Goal: Information Seeking & Learning: Learn about a topic

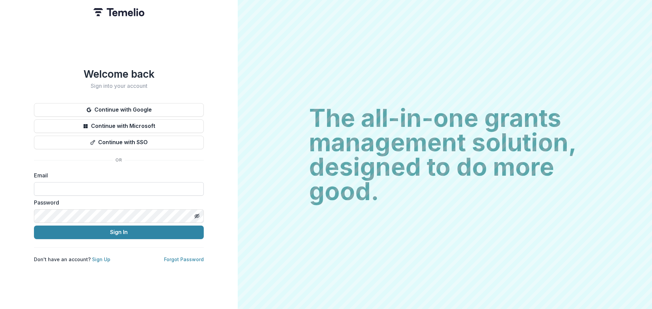
click at [68, 185] on input at bounding box center [119, 189] width 170 height 14
type input "**********"
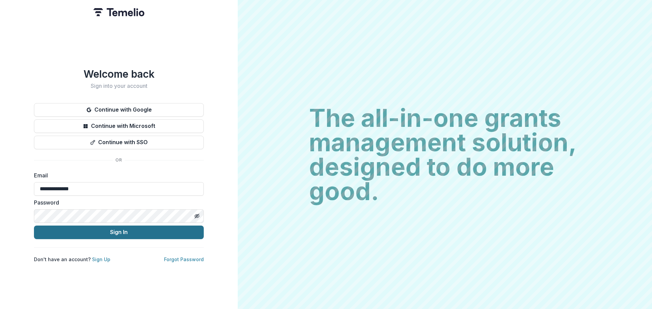
click at [109, 233] on button "Sign In" at bounding box center [119, 233] width 170 height 14
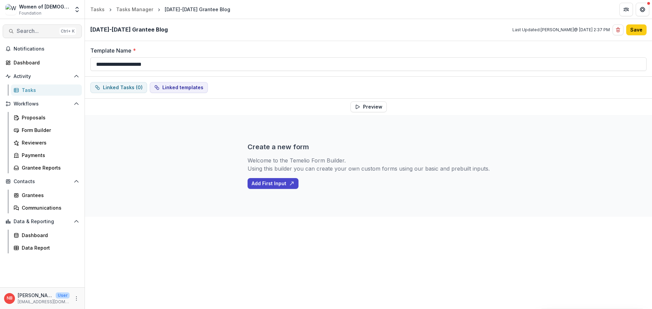
click at [26, 33] on span "Search..." at bounding box center [37, 31] width 40 height 6
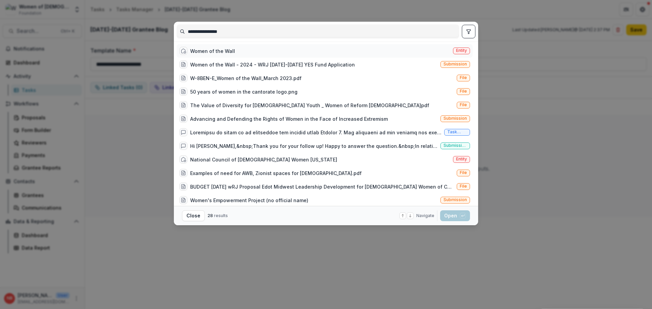
type input "**********"
click at [202, 48] on div "Women of the Wall" at bounding box center [212, 51] width 45 height 7
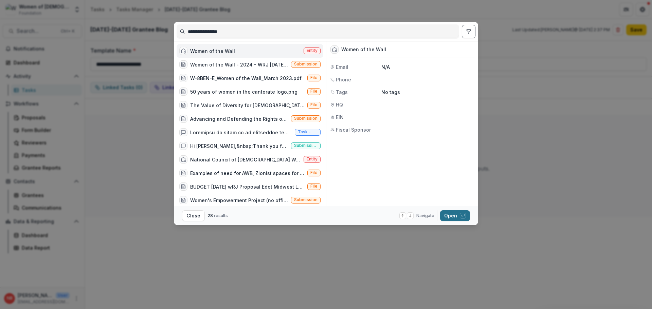
click at [456, 220] on button "Open with enter key" at bounding box center [455, 215] width 30 height 11
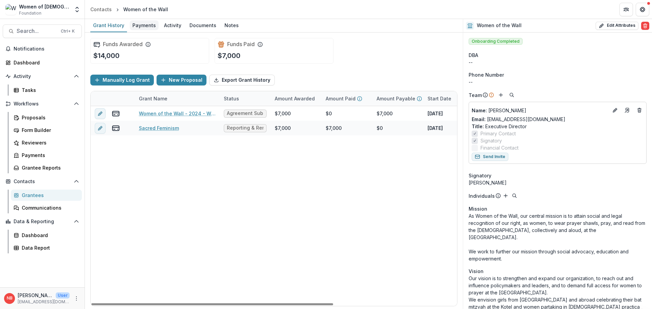
click at [146, 27] on div "Payments" at bounding box center [144, 25] width 29 height 10
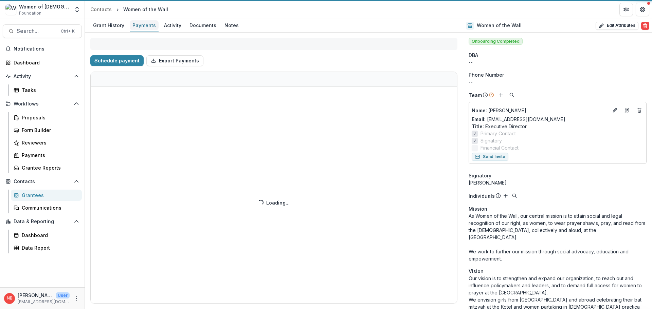
select select "****"
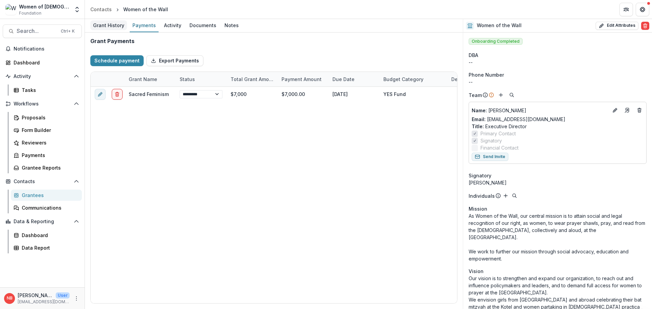
click at [99, 23] on div "Grant History" at bounding box center [108, 25] width 37 height 10
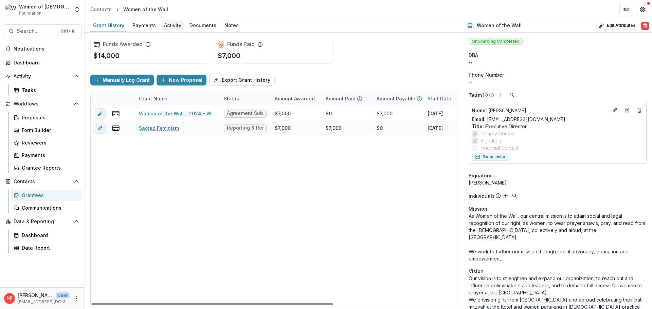
click at [168, 26] on div "Activity" at bounding box center [172, 25] width 23 height 10
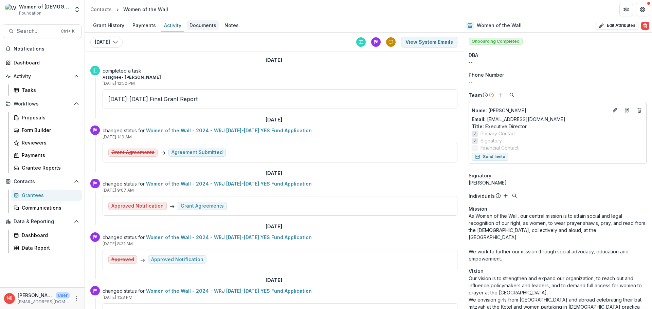
click at [194, 25] on div "Documents" at bounding box center [203, 25] width 32 height 10
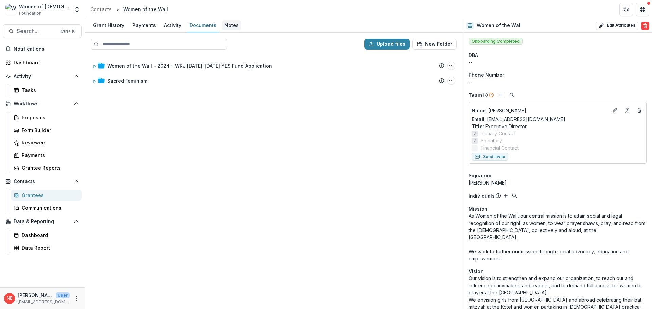
click at [225, 23] on div "Notes" at bounding box center [232, 25] width 20 height 10
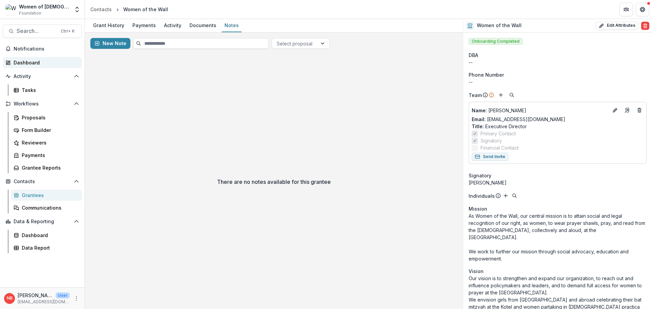
click at [37, 62] on div "Dashboard" at bounding box center [45, 62] width 63 height 7
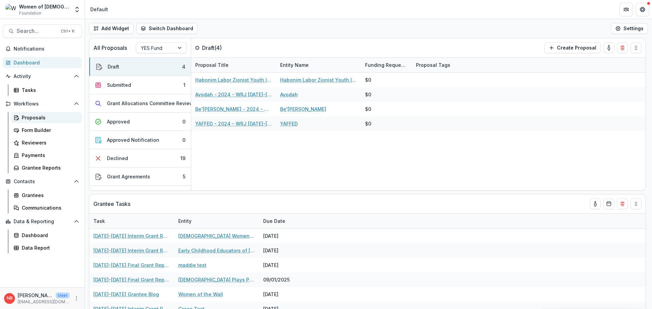
click at [48, 115] on div "Proposals" at bounding box center [49, 117] width 55 height 7
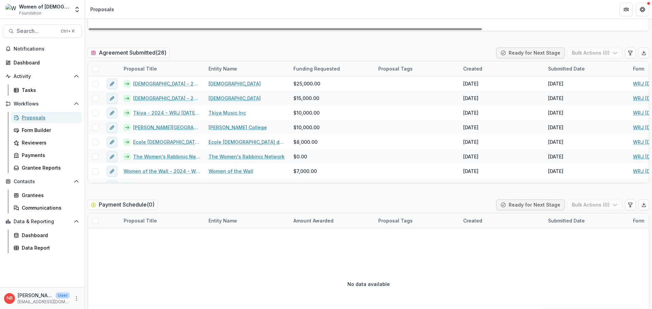
scroll to position [1120, 0]
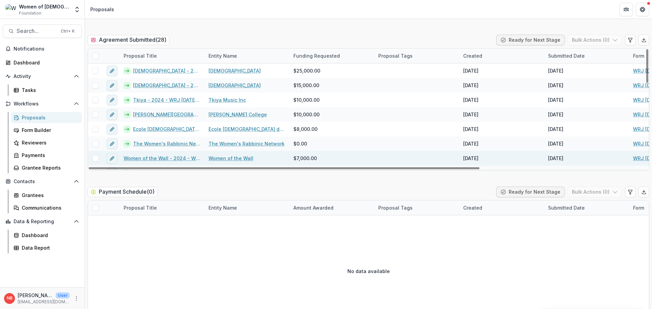
click at [183, 158] on link "Women of the Wall - 2024 - WRJ [DATE]-[DATE] YES Fund Application" at bounding box center [162, 158] width 77 height 7
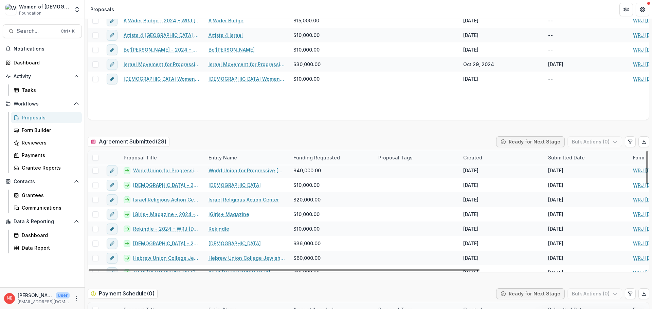
scroll to position [268, 0]
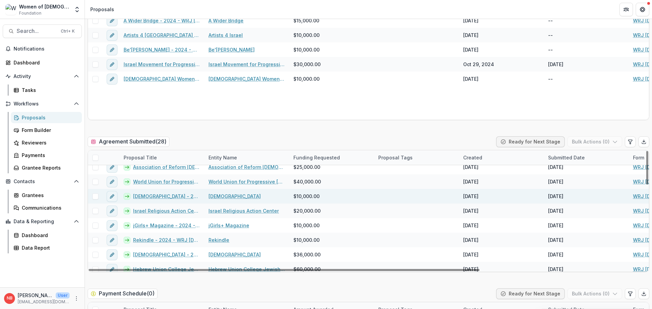
click at [156, 196] on link "[DEMOGRAPHIC_DATA] - 2025" at bounding box center [166, 196] width 67 height 7
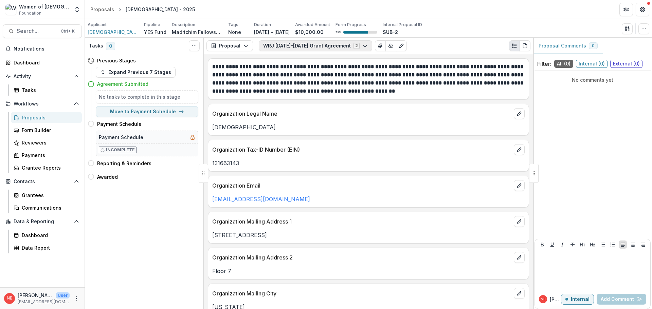
click at [290, 49] on button "WRJ [DATE]-[DATE] Grant Agreement 2" at bounding box center [315, 45] width 113 height 11
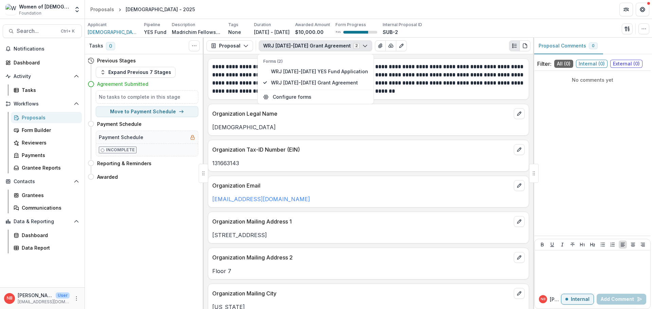
click at [290, 49] on button "WRJ [DATE]-[DATE] Grant Agreement 2" at bounding box center [315, 45] width 113 height 11
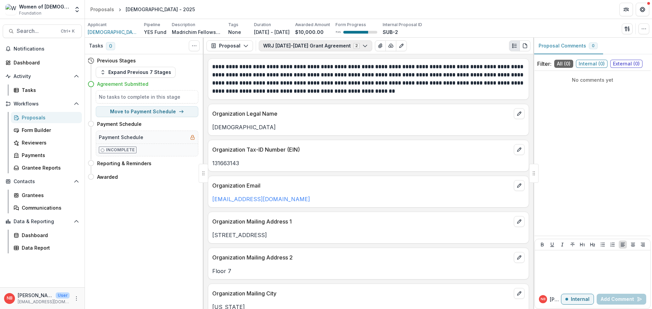
click at [291, 49] on button "WRJ [DATE]-[DATE] Grant Agreement 2" at bounding box center [315, 45] width 113 height 11
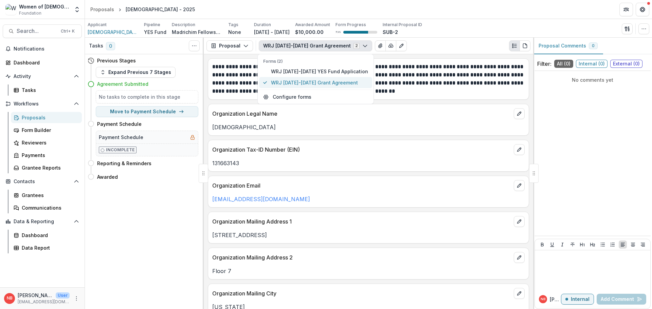
click at [297, 84] on span "WRJ [DATE]-[DATE] Grant Agreement" at bounding box center [319, 82] width 97 height 7
click at [325, 84] on span "WRJ [DATE]-[DATE] Grant Agreement" at bounding box center [319, 82] width 97 height 7
click at [339, 82] on span "WRJ [DATE]-[DATE] Grant Agreement" at bounding box center [319, 82] width 97 height 7
click at [478, 9] on header "Proposals [DEMOGRAPHIC_DATA] - 2025" at bounding box center [368, 9] width 567 height 19
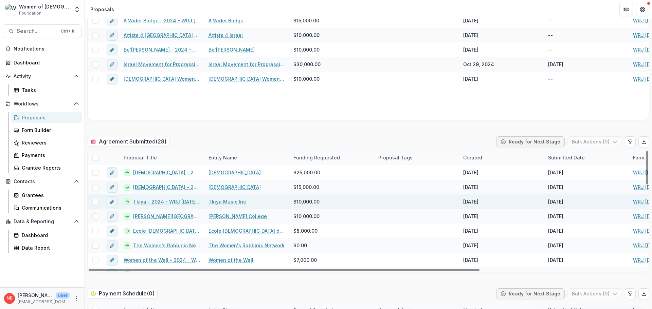
click at [160, 201] on link "Tkiya - 2024 - WRJ [DATE]-[DATE] YES Fund Application" at bounding box center [166, 201] width 67 height 7
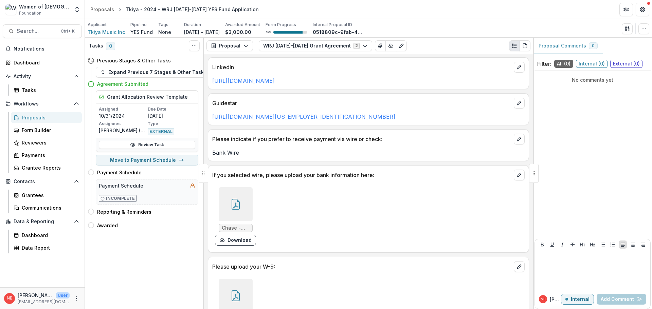
scroll to position [543, 0]
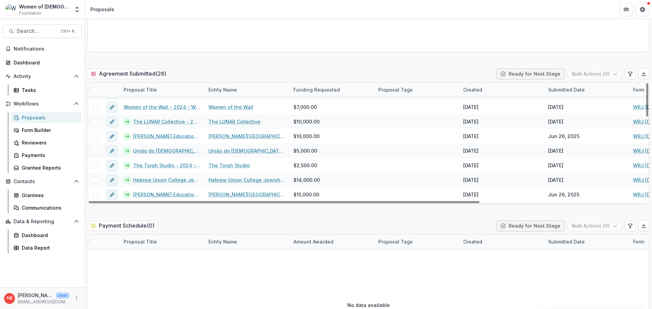
scroll to position [102, 0]
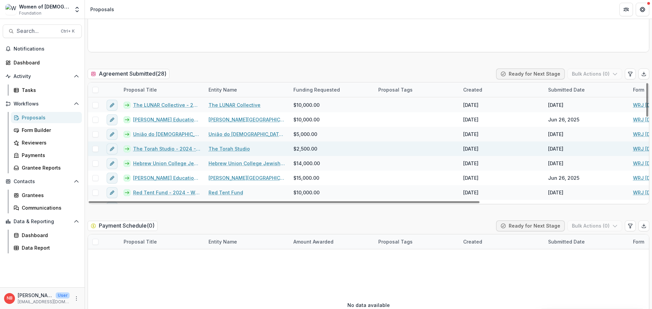
click at [162, 149] on link "The Torah Studio - 2024 - WRJ [DATE]-[DATE] YES Fund Application" at bounding box center [166, 148] width 67 height 7
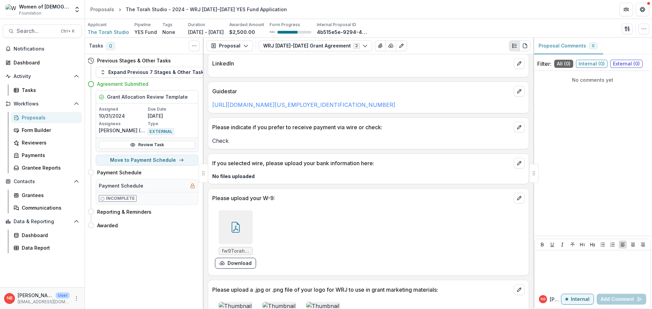
scroll to position [509, 0]
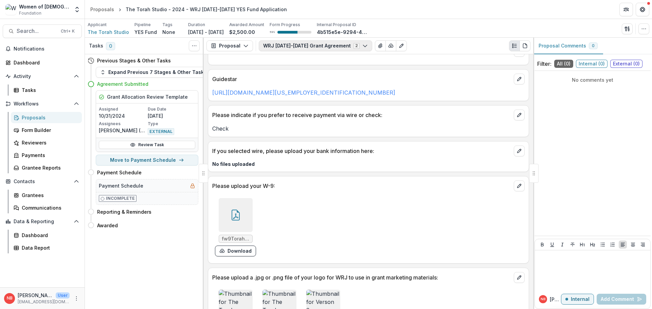
click at [305, 46] on button "WRJ [DATE]-[DATE] Grant Agreement 2" at bounding box center [315, 45] width 113 height 11
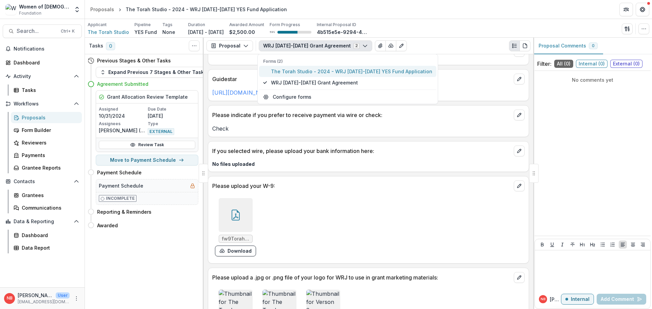
click at [344, 71] on span "The Torah Studio - 2024 - WRJ [DATE]-[DATE] YES Fund Application" at bounding box center [351, 71] width 161 height 7
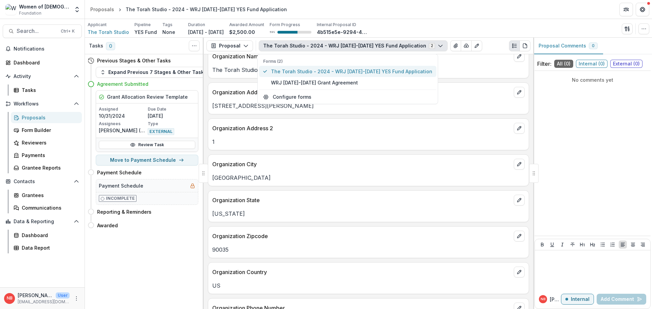
scroll to position [988, 0]
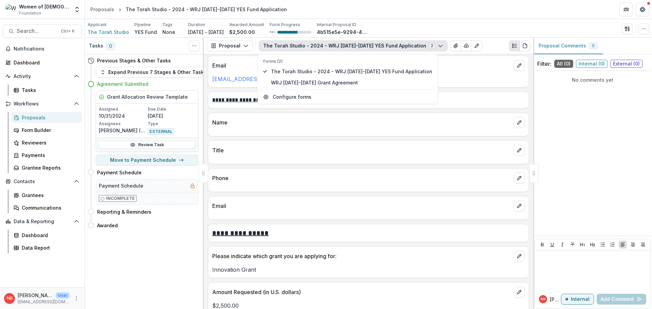
click at [488, 24] on div "Applicant The Torah Studio Pipeline YES Fund Tags None All tags Duration [DATE]…" at bounding box center [368, 29] width 561 height 14
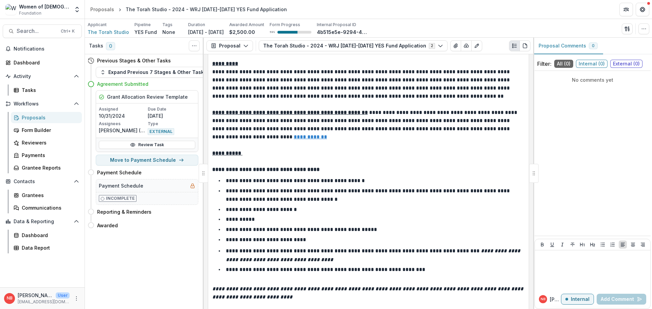
scroll to position [0, 0]
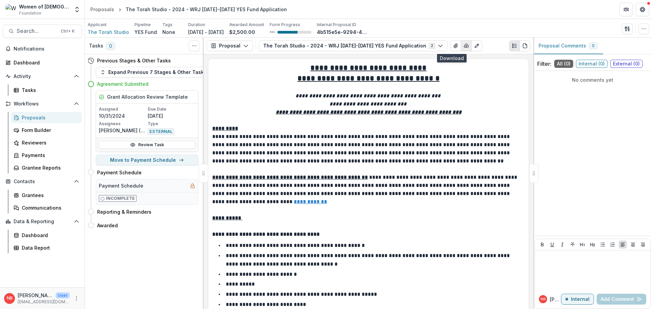
click at [460, 49] on button "button" at bounding box center [465, 45] width 11 height 11
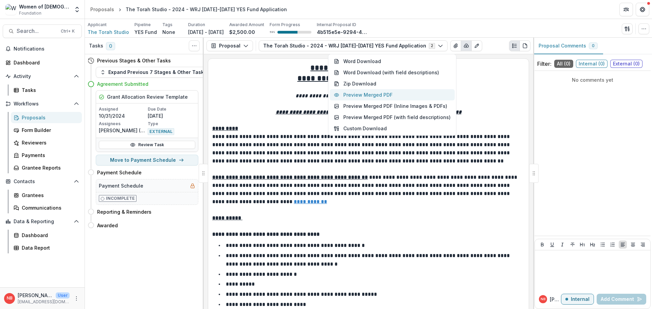
click at [406, 95] on button "Preview Merged PDF" at bounding box center [391, 94] width 125 height 11
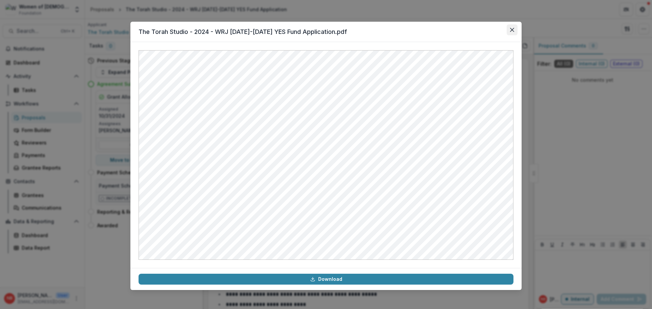
click at [513, 29] on icon "Close" at bounding box center [512, 30] width 4 height 4
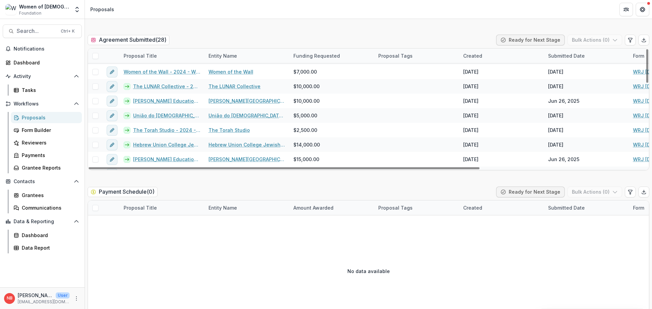
scroll to position [102, 0]
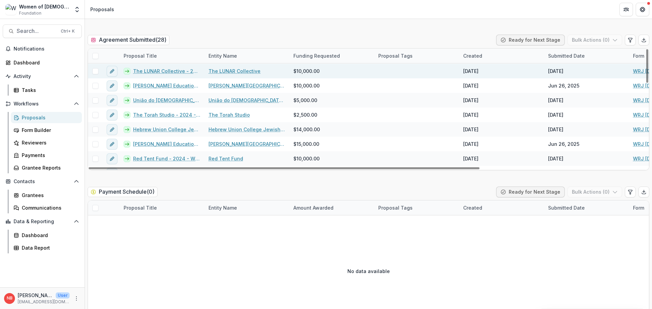
click at [167, 69] on link "The LUNAR Collective - 2024 - WRJ [DATE]-[DATE] YES Fund Application" at bounding box center [166, 71] width 67 height 7
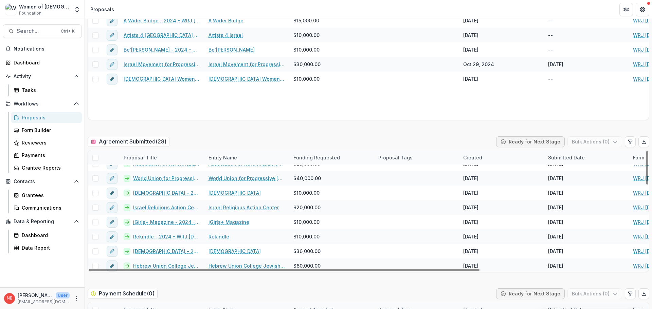
scroll to position [302, 0]
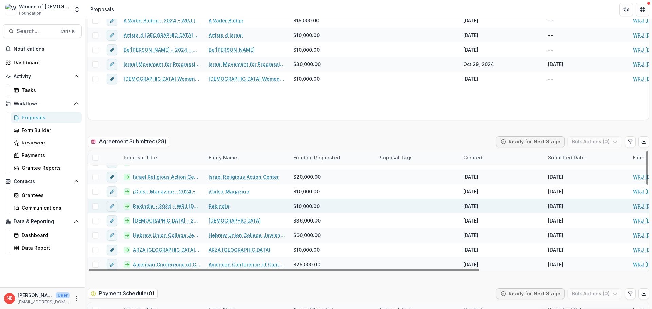
click at [141, 204] on link "Rekindle - 2024 - WRJ [DATE]-[DATE] YES Fund Application" at bounding box center [166, 206] width 67 height 7
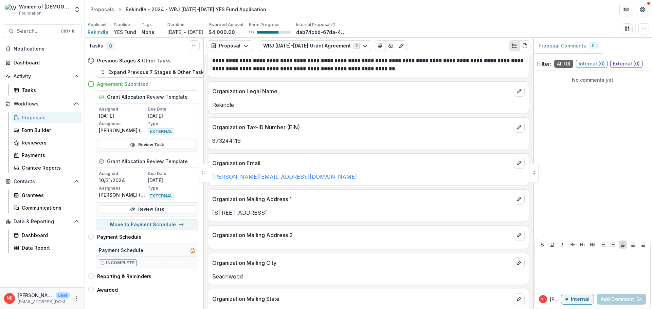
scroll to position [34, 0]
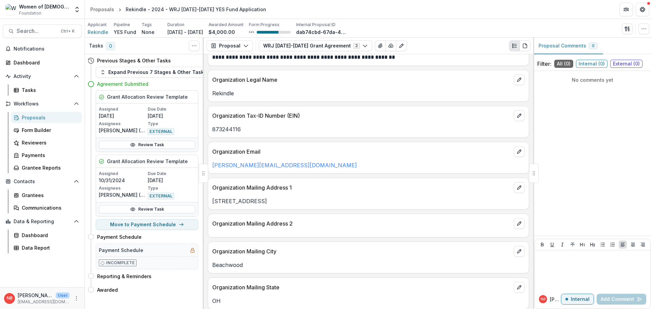
drag, startPoint x: 270, startPoint y: 203, endPoint x: 210, endPoint y: 204, distance: 60.1
click at [210, 204] on div "[STREET_ADDRESS]" at bounding box center [368, 201] width 320 height 8
copy p "[STREET_ADDRESS]"
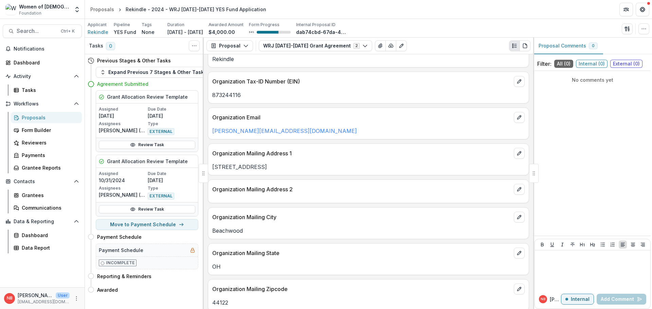
scroll to position [136, 0]
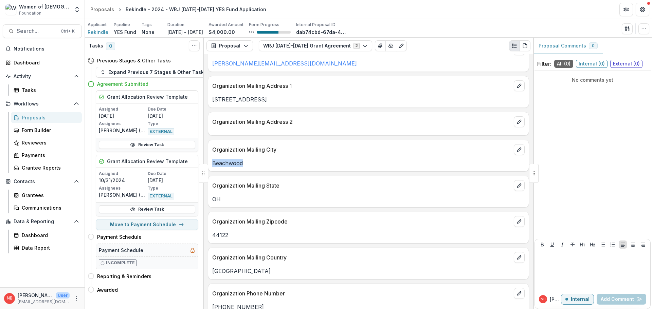
drag, startPoint x: 251, startPoint y: 165, endPoint x: 211, endPoint y: 164, distance: 39.4
click at [211, 164] on div "Beachwood" at bounding box center [368, 163] width 320 height 8
copy p "Beachwood"
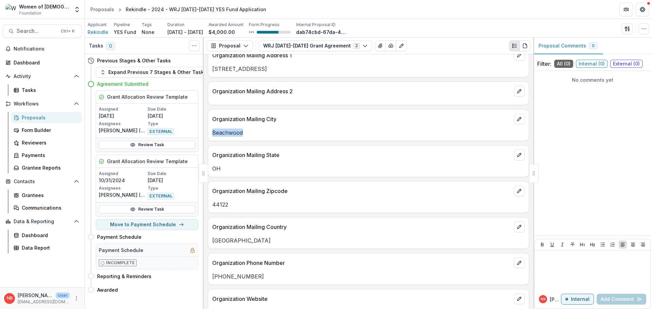
scroll to position [204, 0]
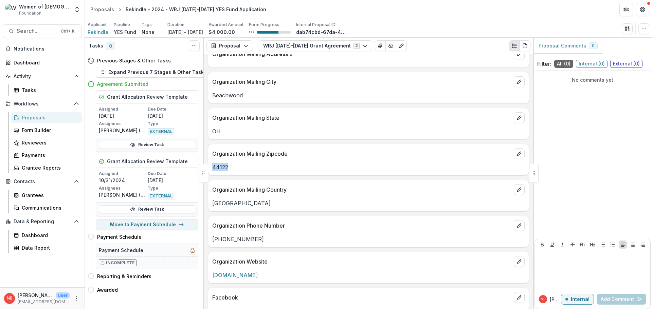
drag, startPoint x: 232, startPoint y: 168, endPoint x: 212, endPoint y: 168, distance: 20.0
click at [212, 168] on div "44122" at bounding box center [368, 167] width 320 height 8
copy p "44122"
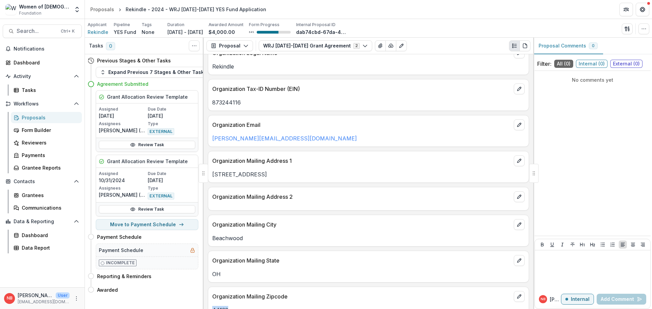
scroll to position [0, 0]
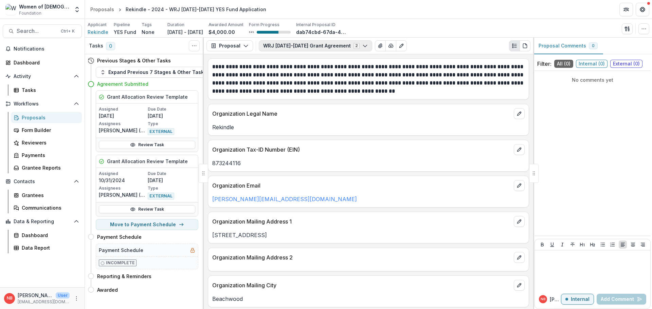
click at [357, 49] on button "WRJ [DATE]-[DATE] Grant Agreement 2" at bounding box center [315, 45] width 113 height 11
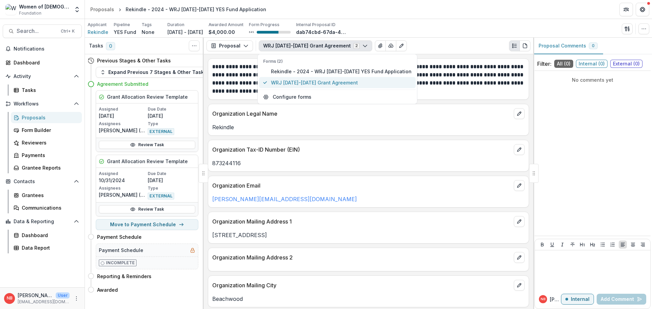
click at [341, 83] on span "WRJ [DATE]-[DATE] Grant Agreement" at bounding box center [341, 82] width 140 height 7
click at [341, 72] on span "Rekindle - 2024 - WRJ [DATE]-[DATE] YES Fund Application" at bounding box center [341, 71] width 140 height 7
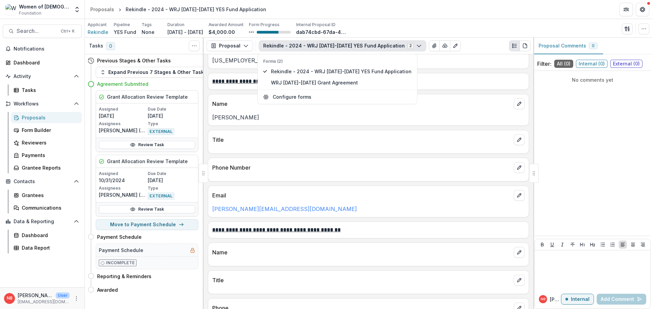
scroll to position [814, 0]
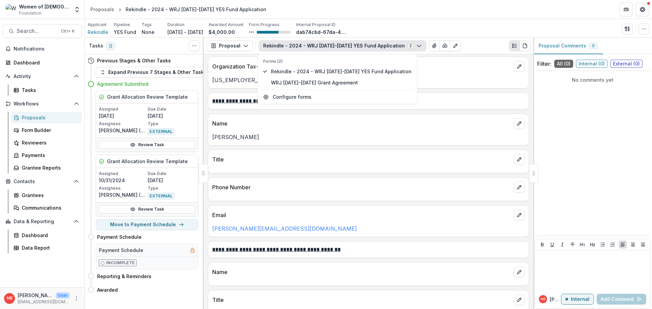
click at [441, 23] on div "Applicant Rekindle Pipeline YES Fund Tags None All tags Duration [DATE] - [DATE…" at bounding box center [368, 29] width 561 height 14
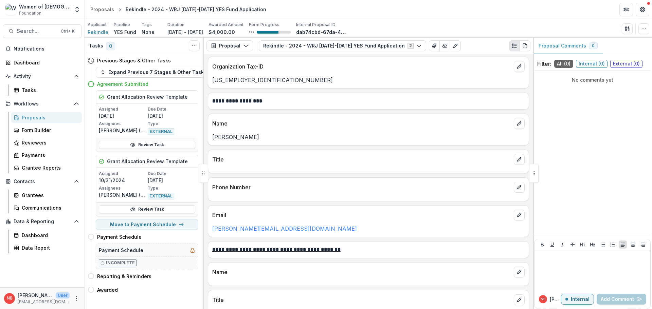
drag, startPoint x: 261, startPoint y: 138, endPoint x: 210, endPoint y: 136, distance: 50.6
click at [210, 136] on div "[PERSON_NAME]" at bounding box center [368, 137] width 320 height 8
copy p "[PERSON_NAME]"
drag, startPoint x: 293, startPoint y: 228, endPoint x: 206, endPoint y: 231, distance: 87.6
click at [206, 231] on div "**********" at bounding box center [368, 181] width 329 height 255
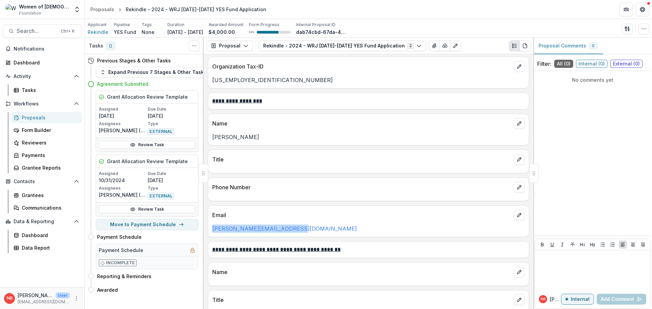
copy link "[PERSON_NAME][EMAIL_ADDRESS][DOMAIN_NAME]"
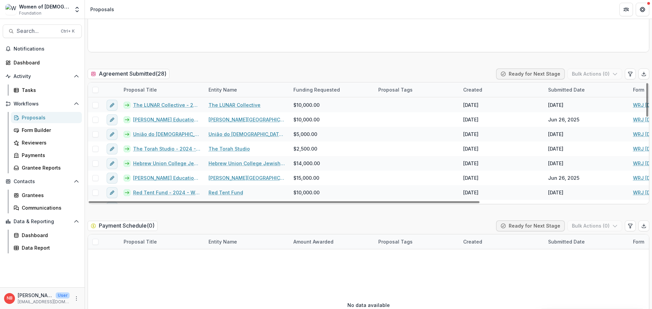
scroll to position [136, 0]
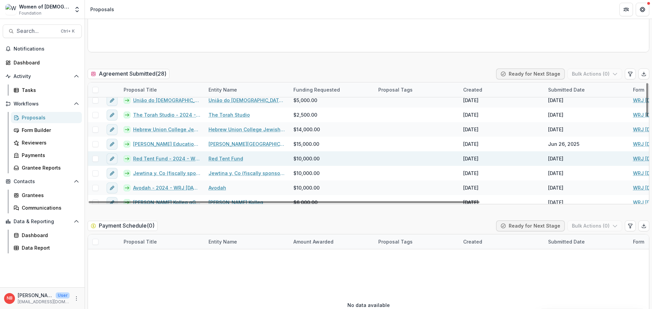
click at [153, 159] on link "Red Tent Fund - 2024 - WRJ [DATE]-[DATE] YES Fund Application" at bounding box center [166, 158] width 67 height 7
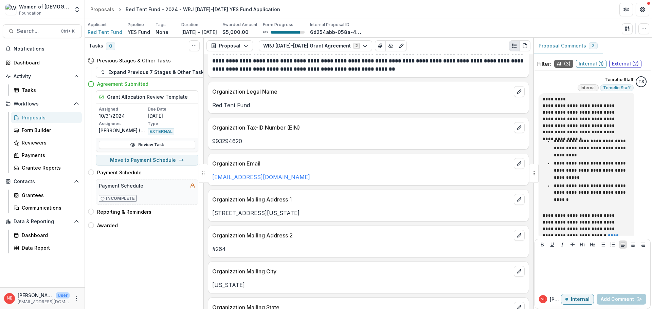
scroll to position [34, 0]
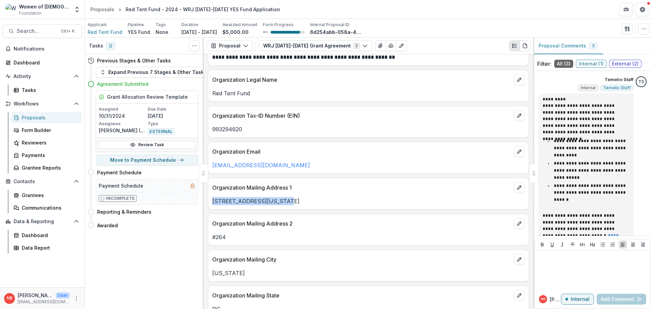
drag, startPoint x: 291, startPoint y: 202, endPoint x: 211, endPoint y: 203, distance: 79.7
click at [211, 203] on div "[STREET_ADDRESS][US_STATE]" at bounding box center [368, 201] width 320 height 8
copy p "[STREET_ADDRESS][US_STATE]"
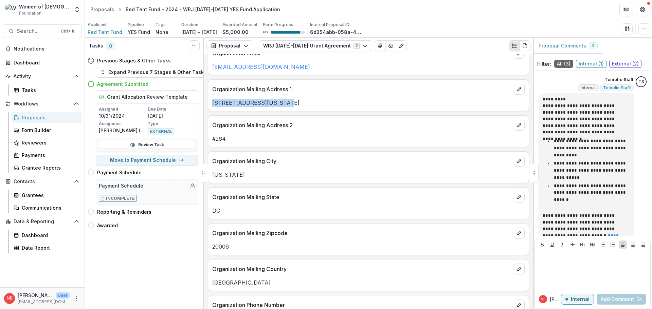
scroll to position [136, 0]
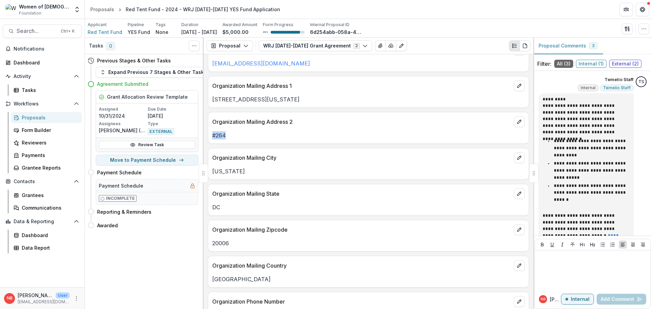
drag, startPoint x: 234, startPoint y: 134, endPoint x: 212, endPoint y: 136, distance: 22.1
click at [212, 136] on p "#264" at bounding box center [368, 135] width 312 height 8
copy p "#264"
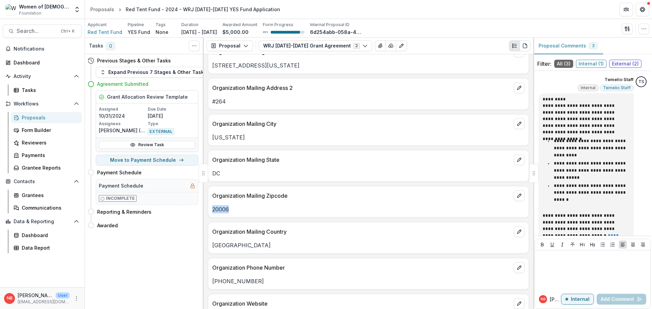
drag, startPoint x: 238, startPoint y: 209, endPoint x: 211, endPoint y: 209, distance: 27.1
click at [211, 209] on div "20006" at bounding box center [368, 209] width 320 height 8
copy p "20006"
click at [315, 46] on button "WRJ [DATE]-[DATE] Grant Agreement 2" at bounding box center [315, 45] width 113 height 11
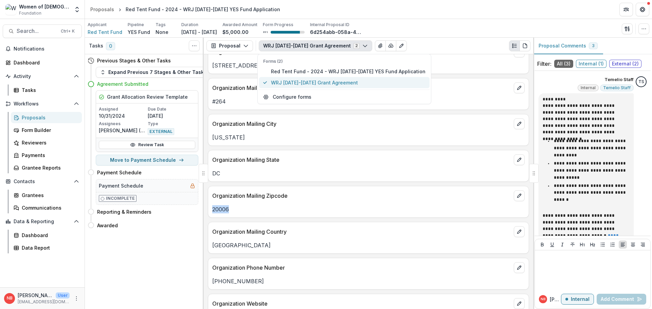
click at [322, 83] on span "WRJ [DATE]-[DATE] Grant Agreement" at bounding box center [348, 82] width 154 height 7
click at [336, 72] on span "Red Tent Fund - 2024 - WRJ [DATE]-[DATE] YES Fund Application" at bounding box center [348, 71] width 154 height 7
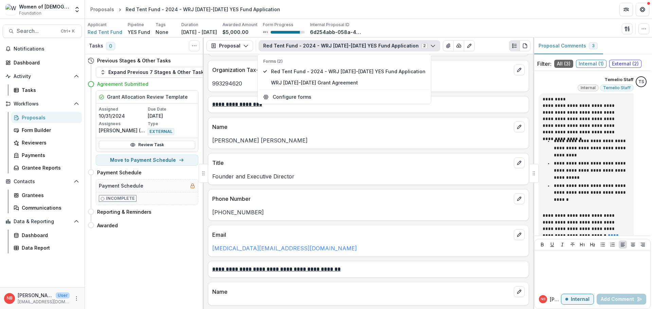
scroll to position [811, 0]
drag, startPoint x: 277, startPoint y: 140, endPoint x: 213, endPoint y: 142, distance: 63.8
click at [213, 142] on p "[PERSON_NAME] [PERSON_NAME]" at bounding box center [368, 141] width 312 height 8
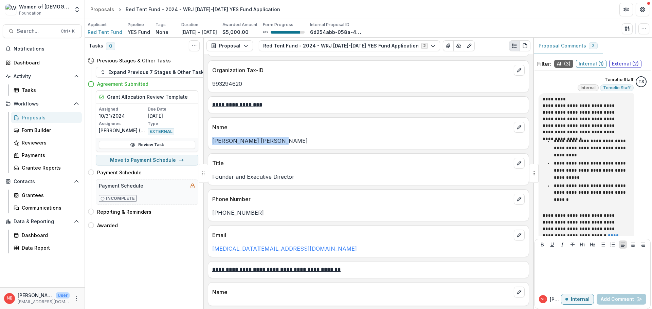
copy p "[PERSON_NAME] [PERSON_NAME]"
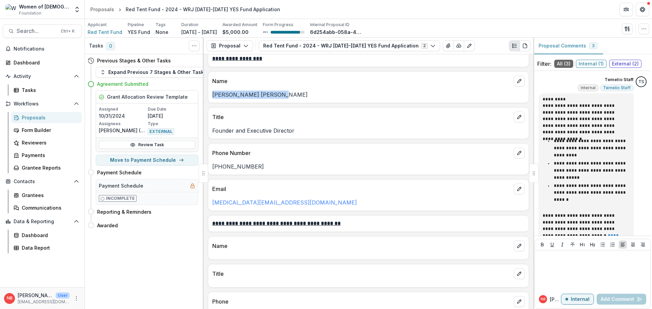
scroll to position [879, 0]
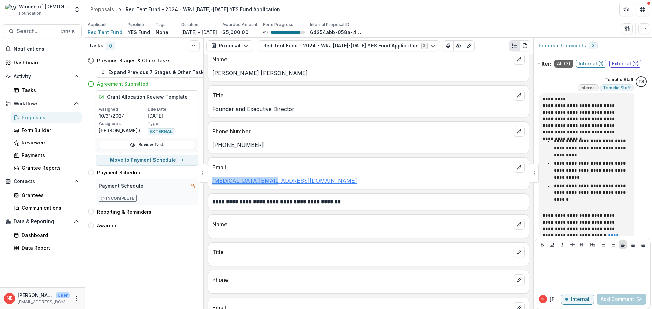
drag, startPoint x: 257, startPoint y: 183, endPoint x: 212, endPoint y: 184, distance: 44.8
click at [212, 184] on p "[MEDICAL_DATA][EMAIL_ADDRESS][DOMAIN_NAME]" at bounding box center [368, 181] width 312 height 8
copy link "[MEDICAL_DATA][EMAIL_ADDRESS][DOMAIN_NAME]"
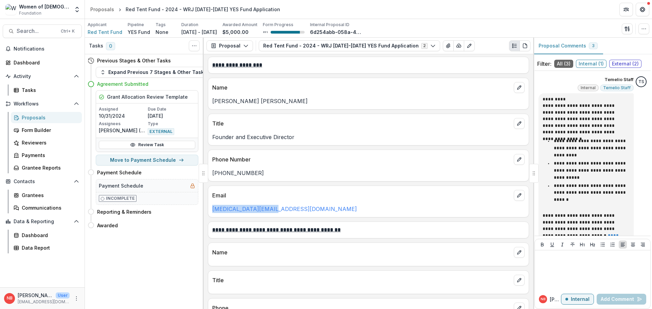
scroll to position [845, 0]
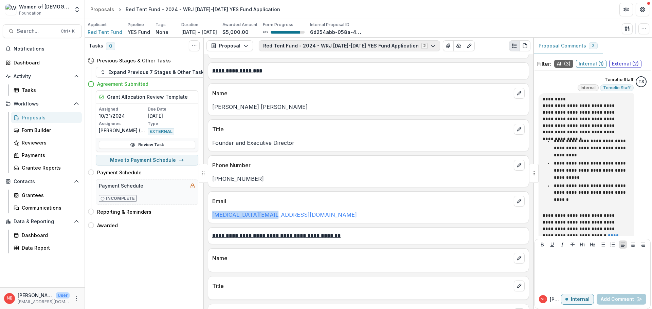
click at [342, 47] on button "Red Tent Fund - 2024 - WRJ [DATE]-[DATE] YES Fund Application 2" at bounding box center [349, 45] width 181 height 11
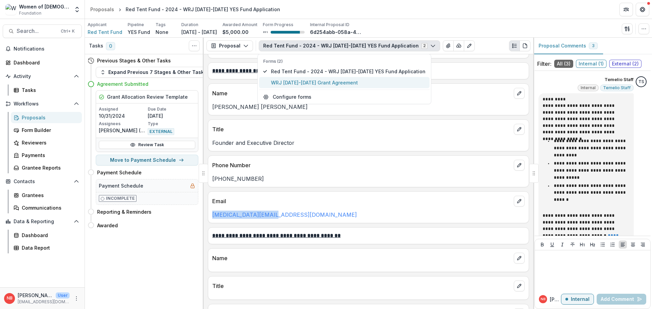
click at [332, 83] on span "WRJ [DATE]-[DATE] Grant Agreement" at bounding box center [348, 82] width 154 height 7
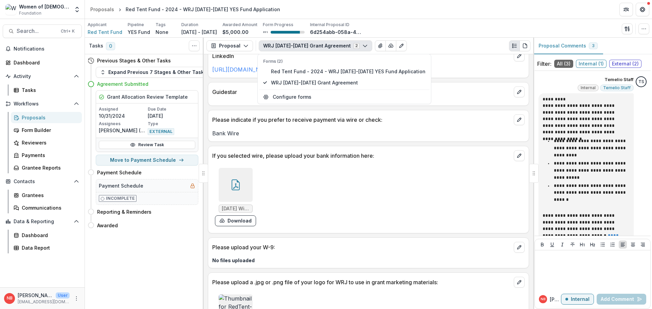
scroll to position [493, 0]
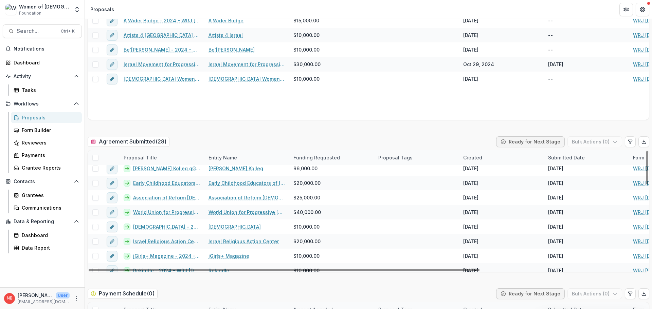
scroll to position [271, 0]
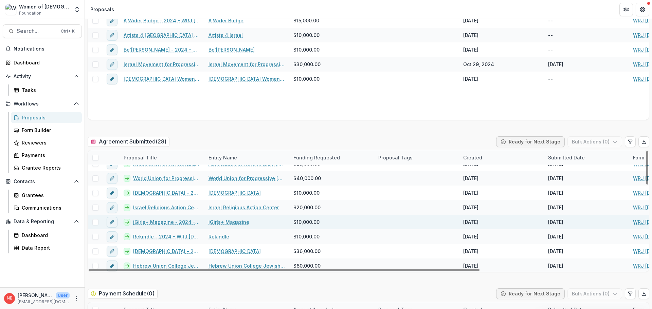
click at [154, 223] on link "jGirls+ Magazine - 2024 - WRJ [DATE]-[DATE] YES Fund Application" at bounding box center [166, 222] width 67 height 7
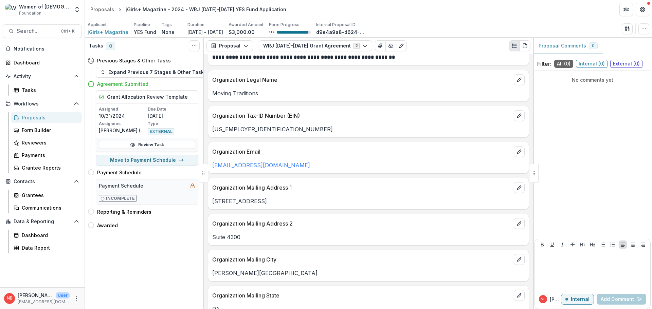
scroll to position [68, 0]
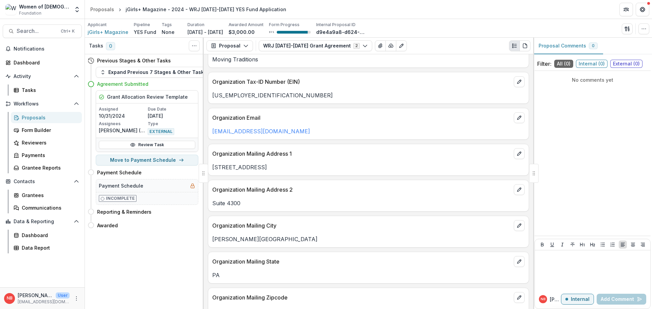
drag, startPoint x: 249, startPoint y: 169, endPoint x: 211, endPoint y: 168, distance: 37.7
click at [211, 168] on div "[STREET_ADDRESS]" at bounding box center [368, 167] width 320 height 8
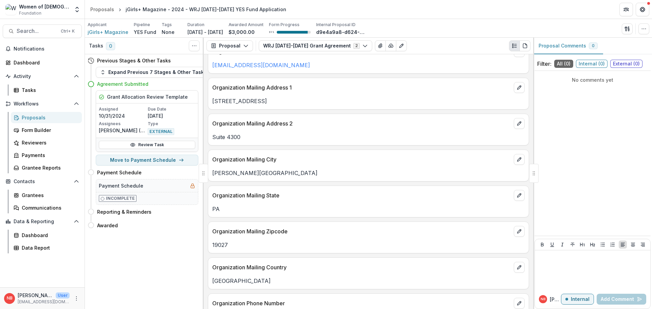
scroll to position [136, 0]
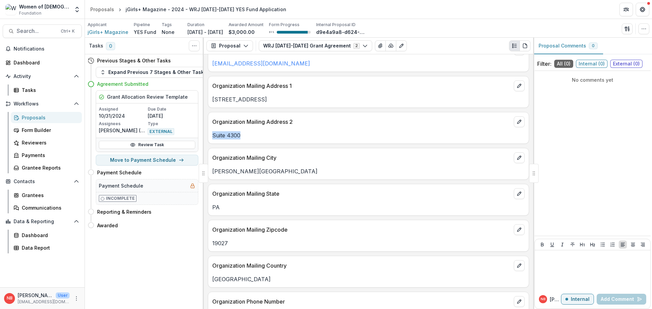
drag, startPoint x: 242, startPoint y: 137, endPoint x: 204, endPoint y: 135, distance: 38.0
click at [204, 135] on div "**********" at bounding box center [368, 181] width 329 height 255
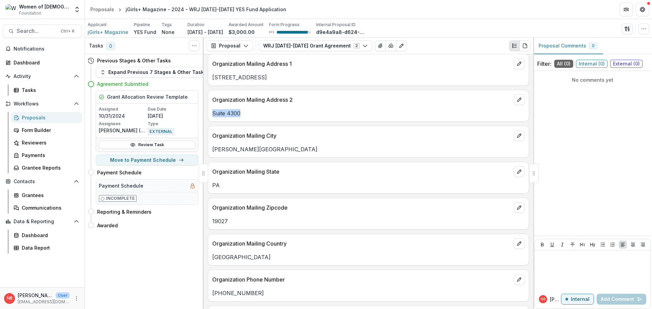
scroll to position [170, 0]
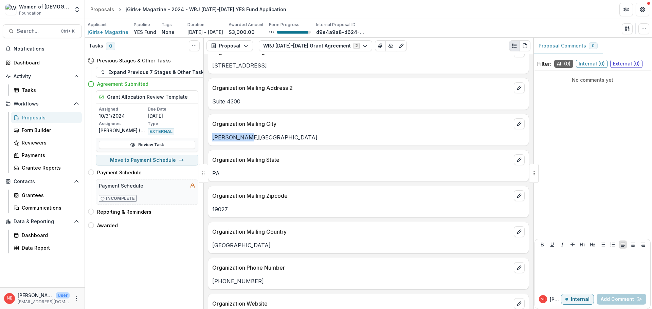
drag, startPoint x: 249, startPoint y: 140, endPoint x: 212, endPoint y: 140, distance: 36.6
click at [212, 140] on p "[PERSON_NAME][GEOGRAPHIC_DATA]" at bounding box center [368, 137] width 312 height 8
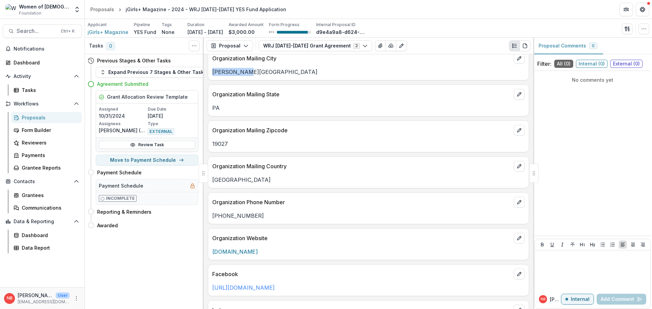
scroll to position [238, 0]
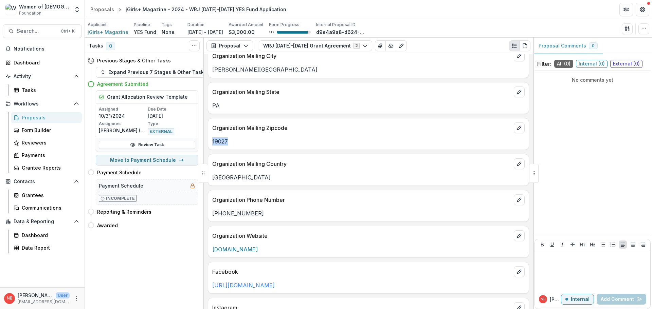
drag, startPoint x: 234, startPoint y: 140, endPoint x: 210, endPoint y: 141, distance: 24.8
click at [210, 141] on div "19027" at bounding box center [368, 141] width 320 height 8
click at [331, 44] on button "WRJ [DATE]-[DATE] Grant Agreement 2" at bounding box center [315, 45] width 113 height 11
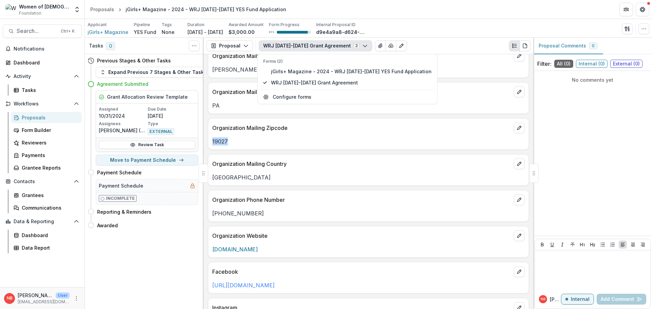
click at [352, 151] on div "**********" at bounding box center [368, 181] width 329 height 255
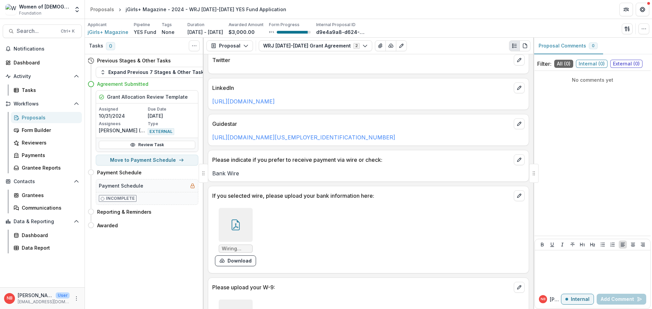
scroll to position [509, 0]
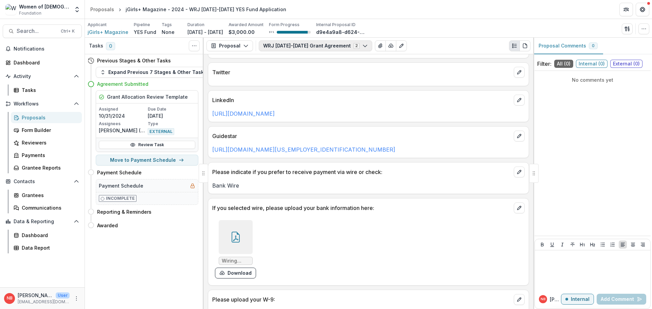
click at [331, 44] on button "WRJ [DATE]-[DATE] Grant Agreement 2" at bounding box center [315, 45] width 113 height 11
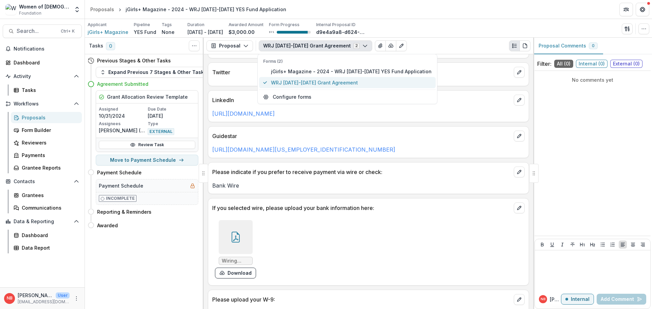
click at [330, 83] on span "WRJ [DATE]-[DATE] Grant Agreement" at bounding box center [351, 82] width 161 height 7
click at [439, 16] on header "Proposals jGirls+ Magazine - 2024 - WRJ [DATE]-[DATE] YES Fund Application" at bounding box center [368, 9] width 567 height 19
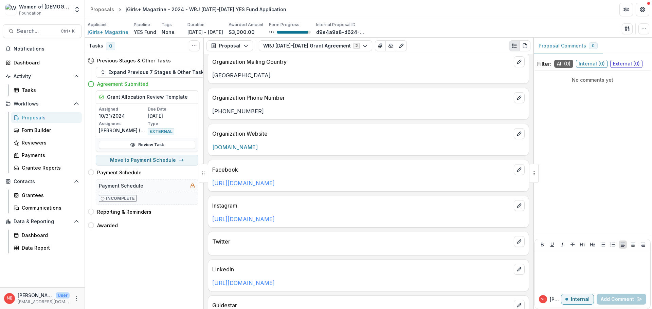
scroll to position [339, 0]
click at [327, 48] on button "WRJ [DATE]-[DATE] Grant Agreement 2" at bounding box center [315, 45] width 113 height 11
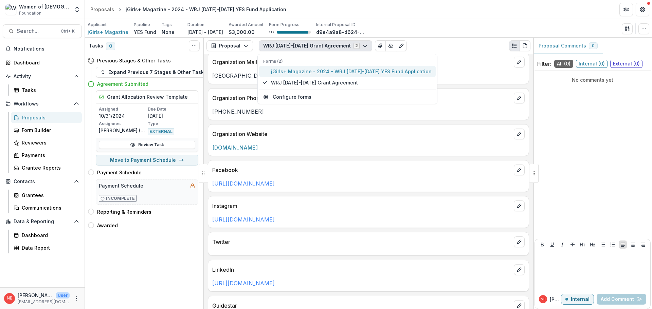
click at [329, 71] on span "jGirls+ Magazine - 2024 - WRJ [DATE]-[DATE] YES Fund Application" at bounding box center [351, 71] width 161 height 7
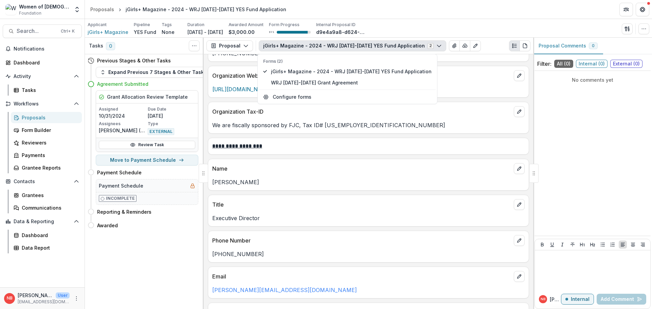
scroll to position [777, 0]
drag, startPoint x: 262, startPoint y: 183, endPoint x: 203, endPoint y: 182, distance: 59.7
click at [203, 182] on div "**********" at bounding box center [368, 173] width 567 height 271
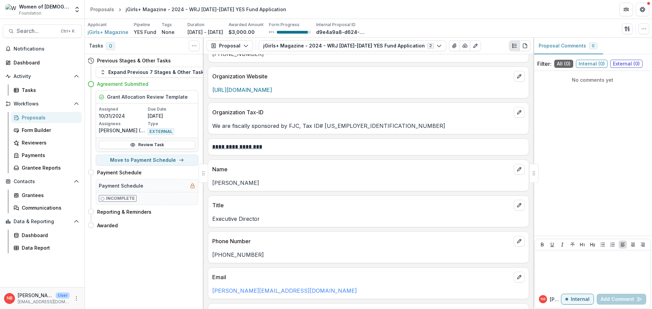
click at [266, 180] on p "[PERSON_NAME]" at bounding box center [368, 183] width 312 height 8
click at [264, 183] on p "[PERSON_NAME]" at bounding box center [368, 183] width 312 height 8
click at [472, 179] on p "[PERSON_NAME]" at bounding box center [368, 183] width 312 height 8
drag, startPoint x: 259, startPoint y: 186, endPoint x: 213, endPoint y: 186, distance: 45.1
click at [213, 186] on p "[PERSON_NAME]" at bounding box center [368, 183] width 312 height 8
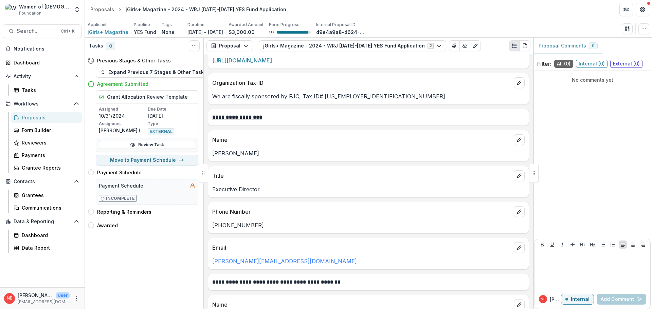
scroll to position [845, 0]
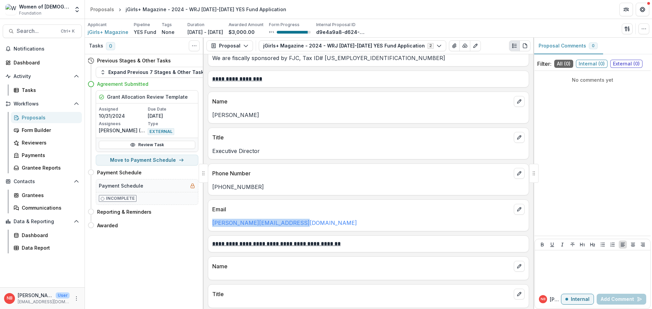
drag, startPoint x: 260, startPoint y: 225, endPoint x: 210, endPoint y: 225, distance: 49.9
click at [210, 225] on div "[PERSON_NAME][EMAIL_ADDRESS][DOMAIN_NAME]" at bounding box center [368, 223] width 320 height 8
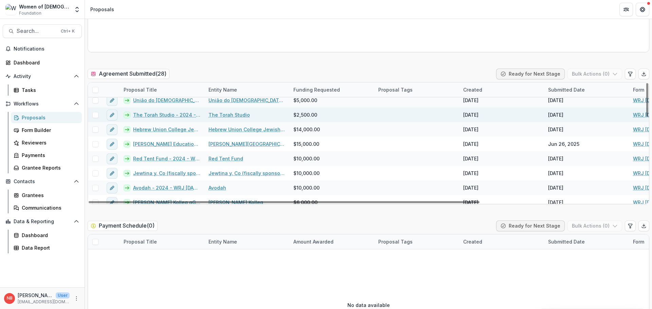
scroll to position [170, 0]
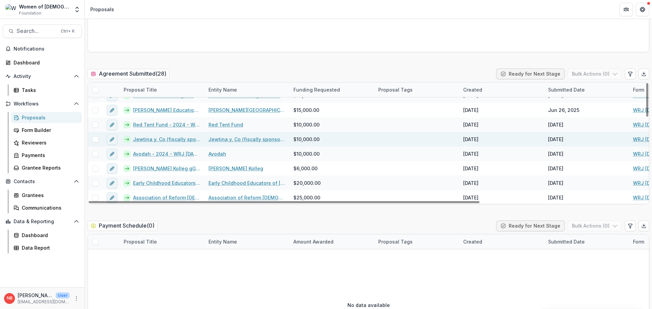
click at [158, 138] on link "Jewtina y. Co (fiscally sponsored by Social Good Fund) - 2024 - WRJ [DATE]-[DAT…" at bounding box center [166, 139] width 67 height 7
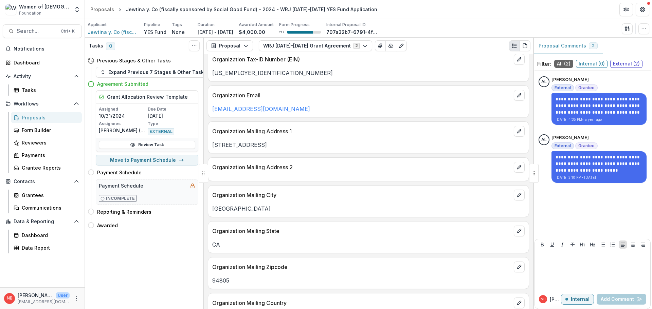
scroll to position [68, 0]
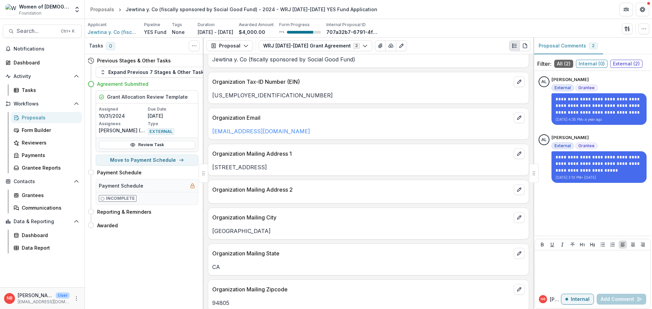
drag, startPoint x: 287, startPoint y: 167, endPoint x: 212, endPoint y: 168, distance: 75.3
click at [212, 168] on p "[STREET_ADDRESS]" at bounding box center [368, 167] width 312 height 8
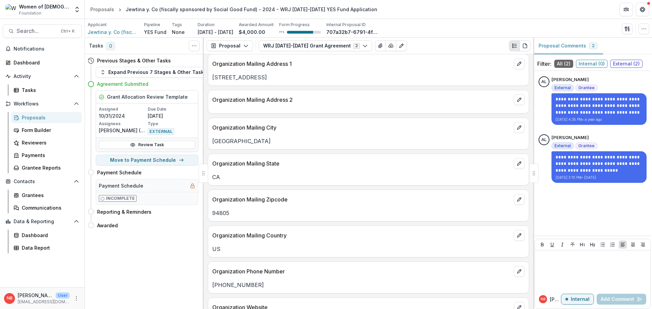
scroll to position [170, 0]
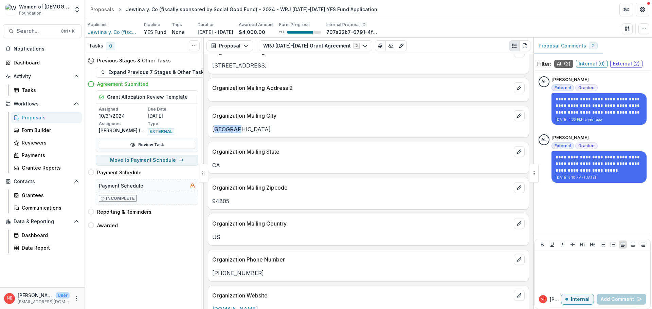
drag, startPoint x: 240, startPoint y: 130, endPoint x: 215, endPoint y: 130, distance: 24.4
click at [215, 130] on p "[GEOGRAPHIC_DATA]" at bounding box center [368, 129] width 312 height 8
drag, startPoint x: 232, startPoint y: 201, endPoint x: 213, endPoint y: 201, distance: 18.7
click at [213, 201] on p "94805" at bounding box center [368, 201] width 312 height 8
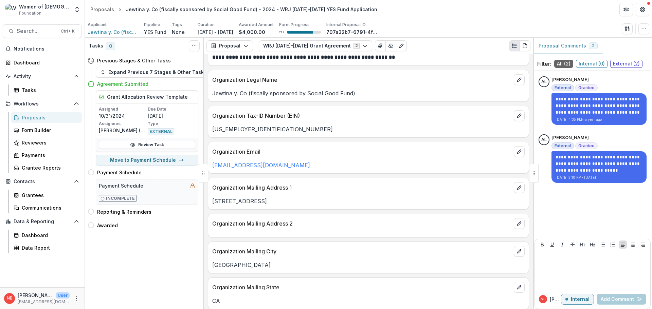
scroll to position [0, 0]
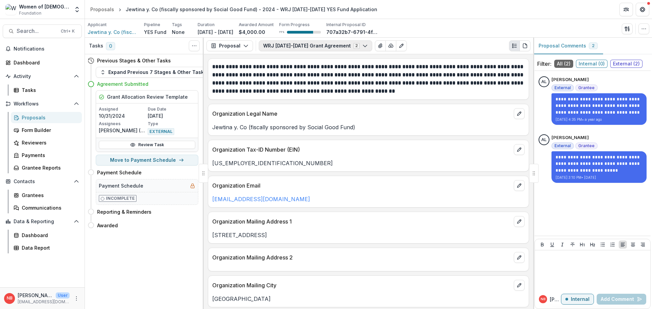
click at [347, 42] on button "WRJ [DATE]-[DATE] Grant Agreement 2" at bounding box center [315, 45] width 113 height 11
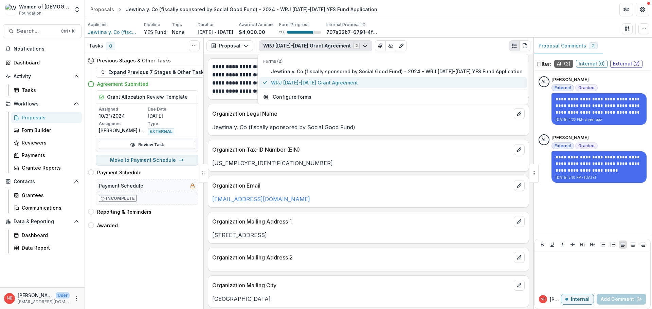
click at [332, 78] on button "WRJ [DATE]-[DATE] Grant Agreement" at bounding box center [392, 82] width 267 height 11
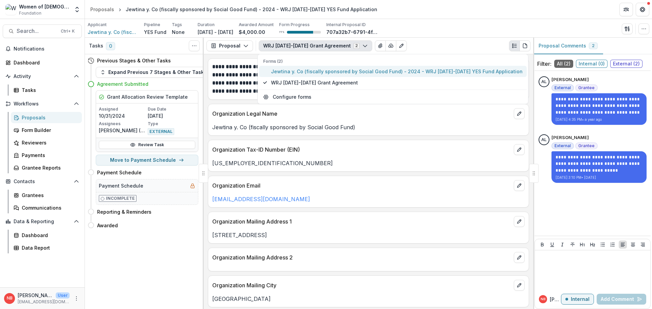
click at [332, 68] on button "Jewtina y. Co (fiscally sponsored by Social Good Fund) - 2024 - WRJ [DATE]-[DAT…" at bounding box center [392, 71] width 267 height 11
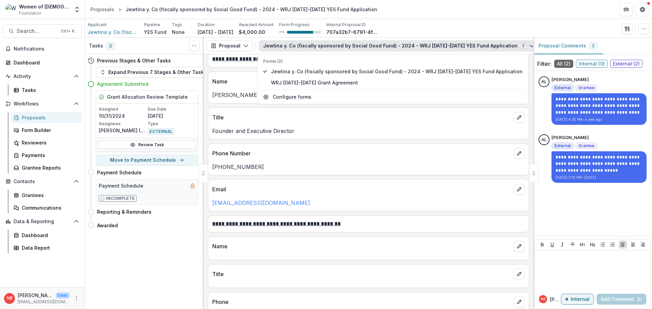
scroll to position [814, 0]
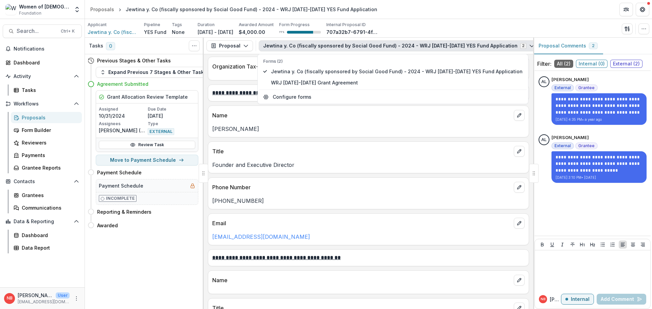
drag, startPoint x: 276, startPoint y: 131, endPoint x: 211, endPoint y: 130, distance: 65.2
click at [211, 130] on div "[PERSON_NAME]" at bounding box center [368, 129] width 320 height 8
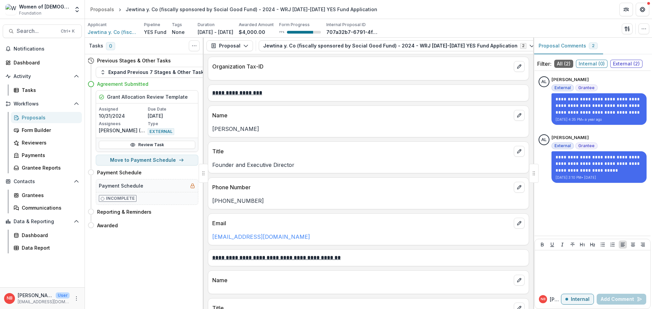
scroll to position [848, 0]
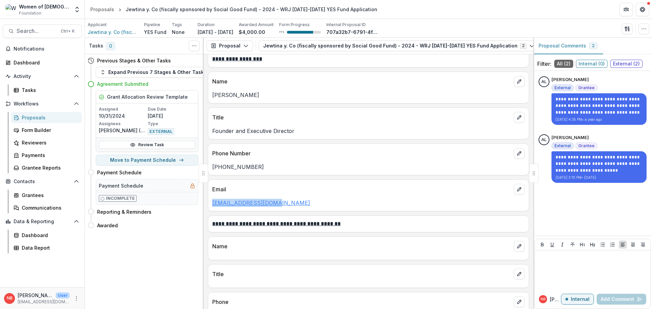
drag, startPoint x: 275, startPoint y: 207, endPoint x: 213, endPoint y: 206, distance: 62.1
click at [213, 206] on p "[EMAIL_ADDRESS][DOMAIN_NAME]" at bounding box center [368, 203] width 312 height 8
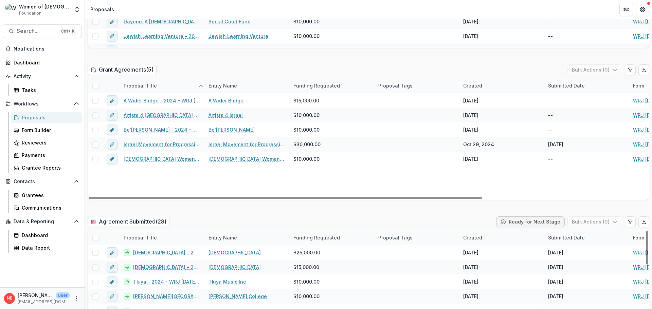
scroll to position [916, 0]
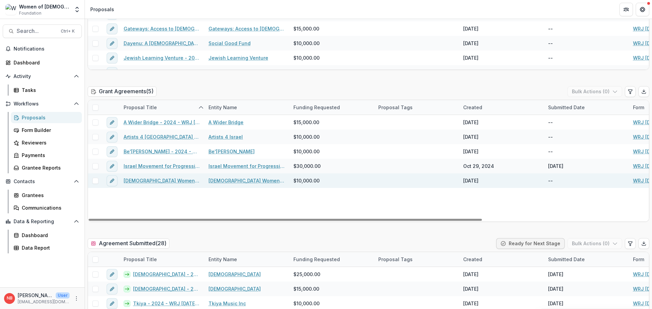
click at [167, 184] on link "[DEMOGRAPHIC_DATA] Women's Archive - 2024 - WRJ [DATE]-[DATE] YES Fund Applicat…" at bounding box center [162, 180] width 77 height 7
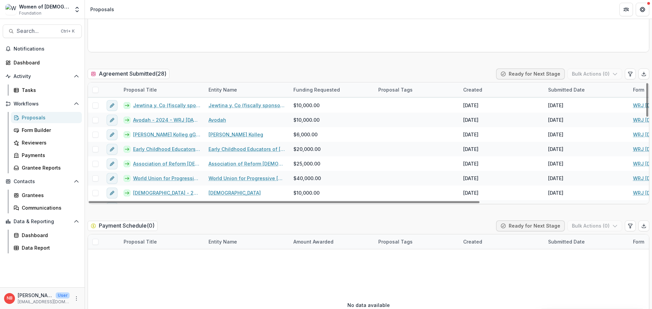
scroll to position [238, 0]
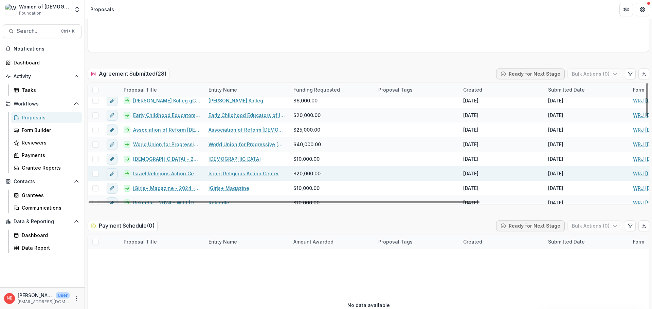
click at [165, 175] on link "Israel Religious Action Center - 2024 - WRJ [DATE]-[DATE] YES Fund Application" at bounding box center [166, 173] width 67 height 7
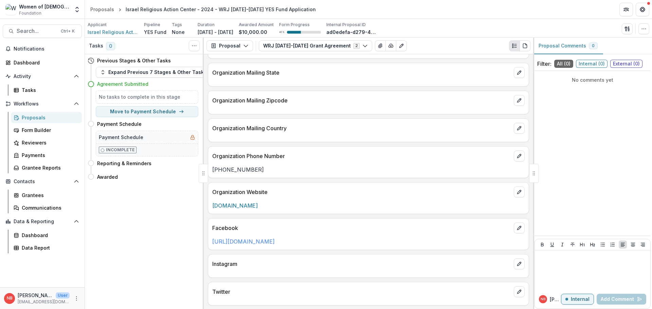
scroll to position [208, 0]
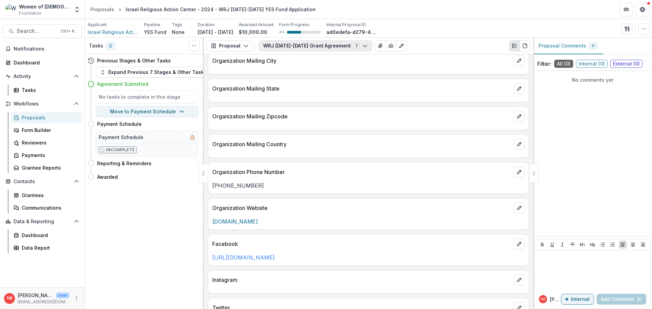
click at [308, 45] on button "WRJ [DATE]-[DATE] Grant Agreement 2" at bounding box center [315, 45] width 113 height 11
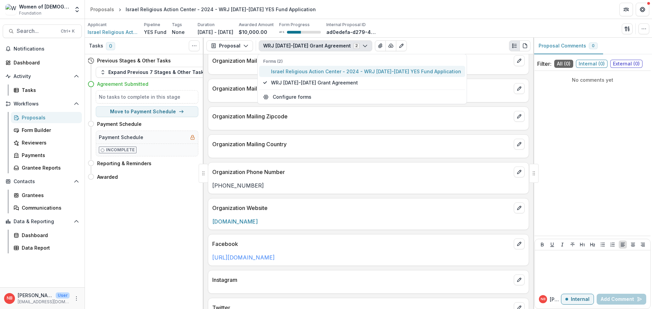
click at [329, 70] on span "Israel Religious Action Center - 2024 - WRJ [DATE]-[DATE] YES Fund Application" at bounding box center [366, 71] width 190 height 7
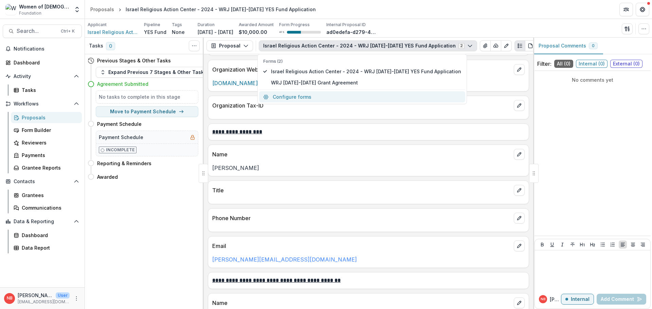
scroll to position [748, 0]
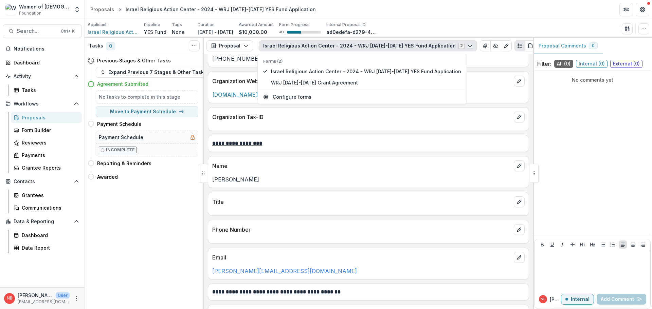
drag, startPoint x: 241, startPoint y: 182, endPoint x: 211, endPoint y: 181, distance: 29.5
click at [211, 181] on div "[PERSON_NAME]" at bounding box center [368, 179] width 320 height 8
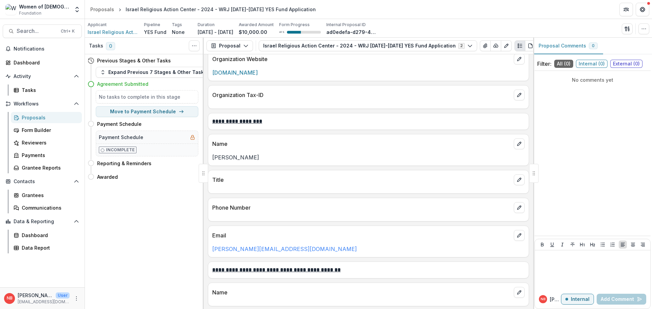
scroll to position [781, 0]
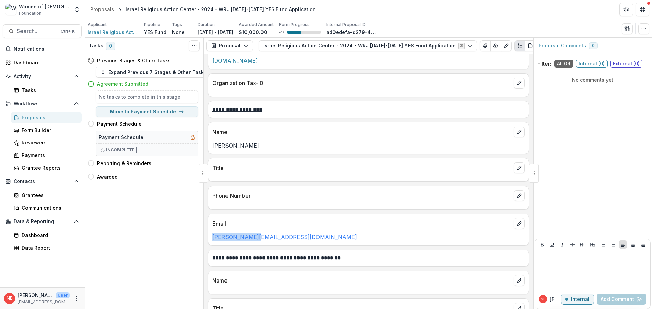
drag, startPoint x: 241, startPoint y: 240, endPoint x: 210, endPoint y: 239, distance: 30.9
click at [210, 239] on div "[PERSON_NAME][EMAIL_ADDRESS][DOMAIN_NAME]" at bounding box center [368, 237] width 320 height 8
click at [341, 44] on button "Israel Religious Action Center - 2024 - WRJ [DATE]-[DATE] YES Fund Application 2" at bounding box center [368, 45] width 218 height 11
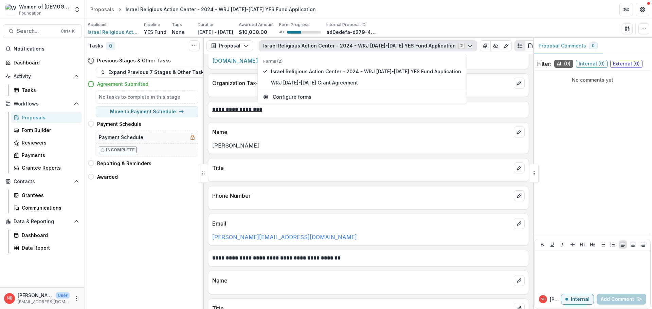
click at [498, 67] on div "Organization Website [DOMAIN_NAME]" at bounding box center [368, 53] width 321 height 32
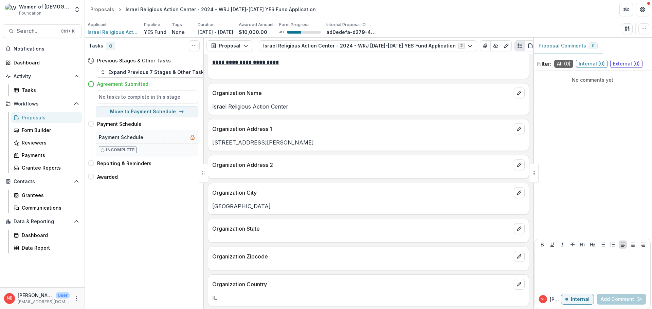
scroll to position [476, 0]
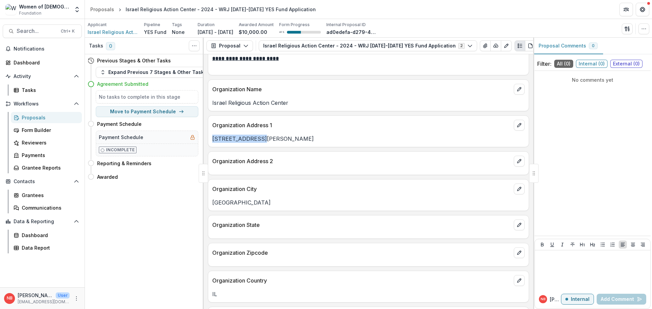
drag, startPoint x: 255, startPoint y: 139, endPoint x: 206, endPoint y: 138, distance: 49.6
click at [206, 138] on div "**********" at bounding box center [368, 181] width 329 height 255
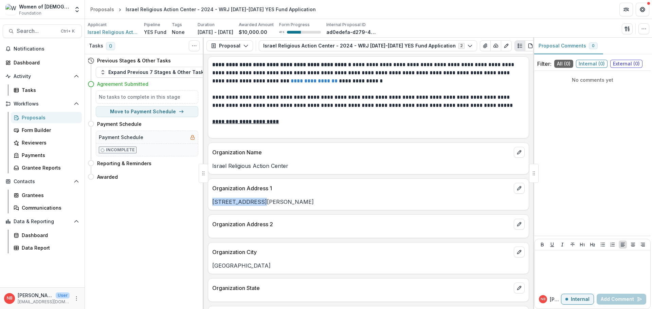
scroll to position [408, 0]
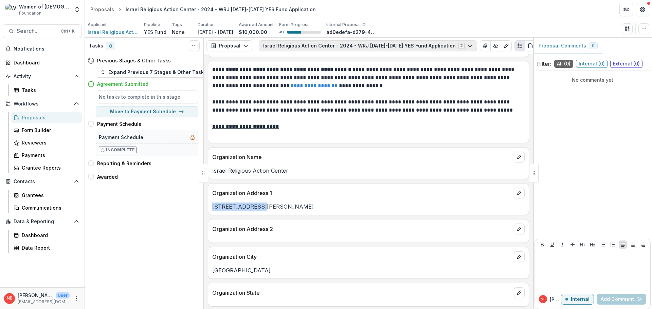
click at [326, 45] on button "Israel Religious Action Center - 2024 - WRJ [DATE]-[DATE] YES Fund Application 2" at bounding box center [368, 45] width 218 height 11
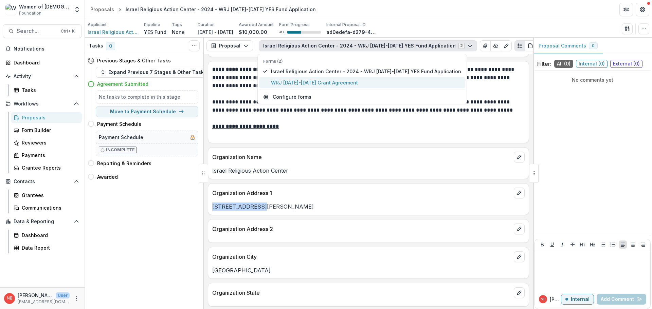
click at [331, 84] on span "WRJ [DATE]-[DATE] Grant Agreement" at bounding box center [366, 82] width 190 height 7
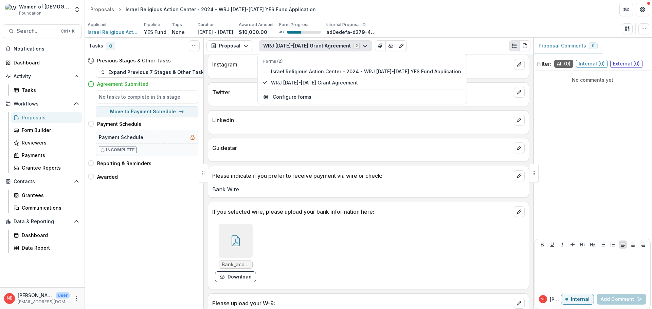
scroll to position [407, 0]
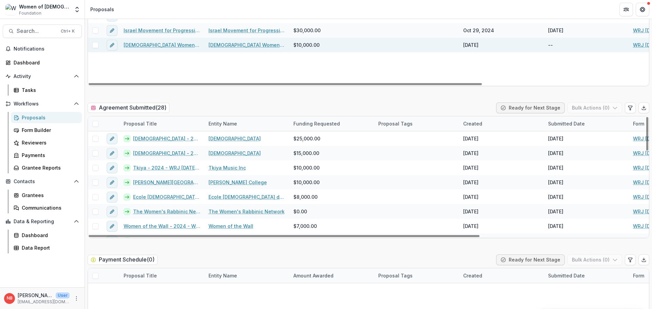
scroll to position [1018, 0]
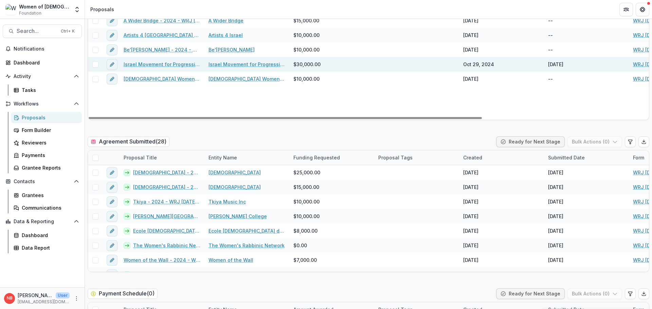
click at [177, 63] on link "Israel Movement for Progressive [DEMOGRAPHIC_DATA] - 2024 - WRJ [DATE]-[DATE] Y…" at bounding box center [162, 64] width 77 height 7
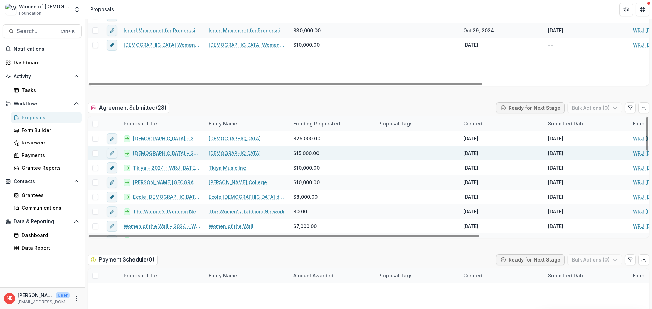
scroll to position [34, 0]
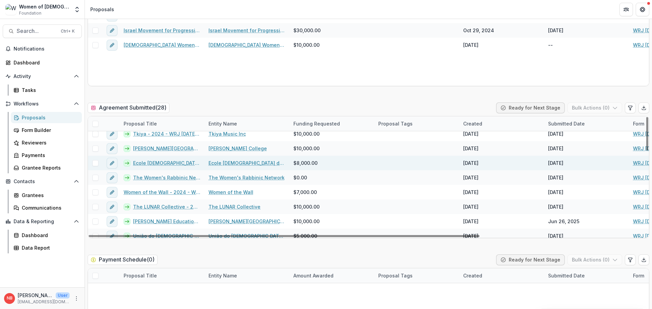
click at [171, 164] on link "Ecole [DEMOGRAPHIC_DATA] de [GEOGRAPHIC_DATA] - 2024 - WRJ [DATE]-[DATE] YES Fu…" at bounding box center [166, 162] width 67 height 7
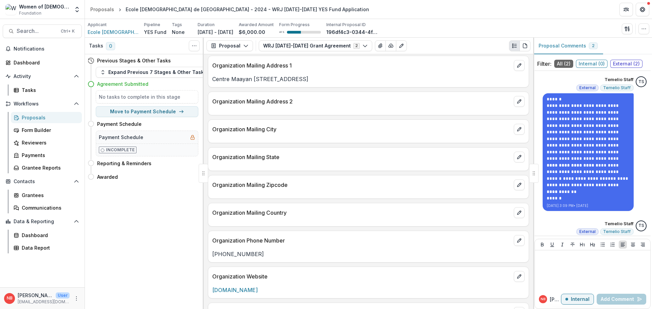
scroll to position [136, 0]
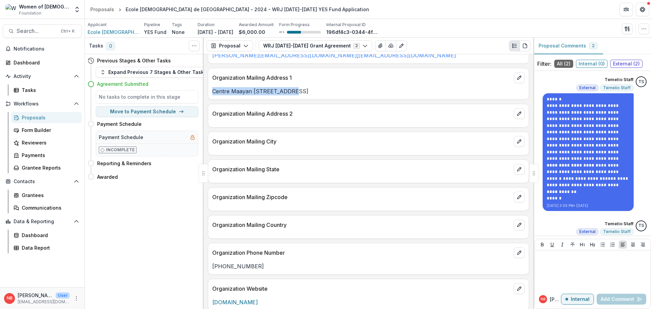
drag, startPoint x: 298, startPoint y: 91, endPoint x: 207, endPoint y: 91, distance: 90.6
click at [207, 91] on div "**********" at bounding box center [368, 181] width 329 height 255
click at [322, 96] on div "Organization Mailing Address 1 Centre Maayan [STREET_ADDRESS]" at bounding box center [368, 84] width 321 height 32
click at [308, 95] on p "Centre Maayan [STREET_ADDRESS]" at bounding box center [368, 91] width 312 height 8
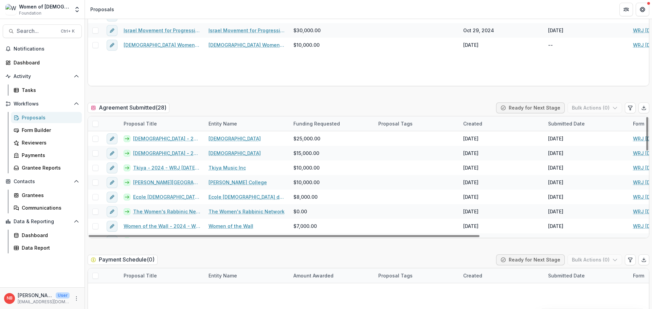
scroll to position [34, 0]
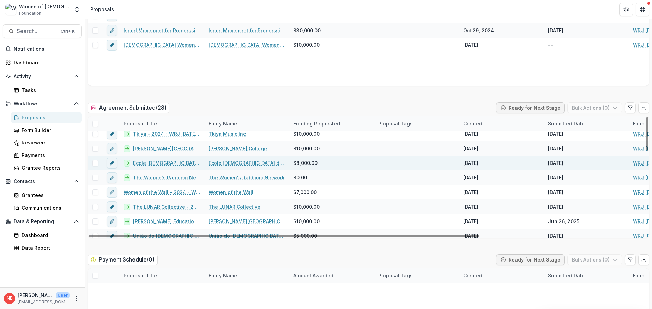
click at [152, 163] on link "Ecole [DEMOGRAPHIC_DATA] de [GEOGRAPHIC_DATA] - 2024 - WRJ [DATE]-[DATE] YES Fu…" at bounding box center [166, 162] width 67 height 7
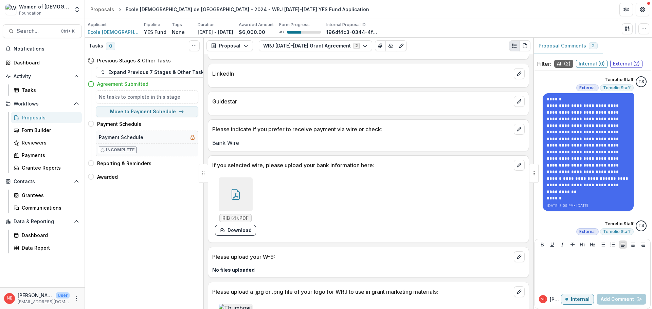
scroll to position [475, 0]
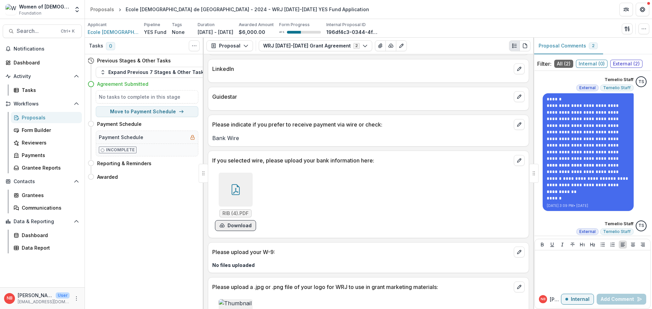
click at [238, 227] on button "Download" at bounding box center [235, 225] width 41 height 11
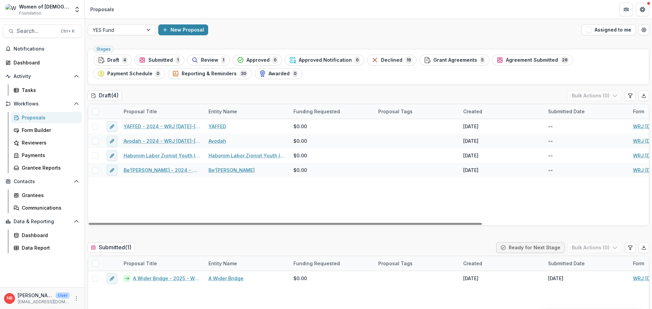
scroll to position [91, 0]
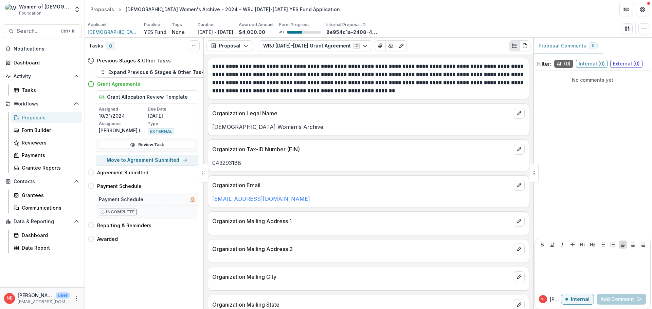
click at [39, 187] on button "Contacts" at bounding box center [42, 181] width 79 height 11
click at [41, 191] on div "Notifications Dashboard Activity Tasks Workflows Proposals Form Builder Reviewe…" at bounding box center [42, 165] width 84 height 244
click at [40, 189] on div "Contacts Grantees Communications" at bounding box center [42, 183] width 84 height 14
click at [39, 184] on span "Contacts" at bounding box center [42, 182] width 57 height 6
click at [40, 200] on link "Grantees" at bounding box center [46, 195] width 71 height 11
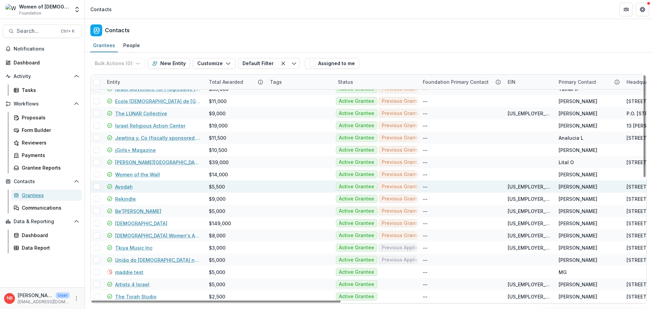
scroll to position [102, 0]
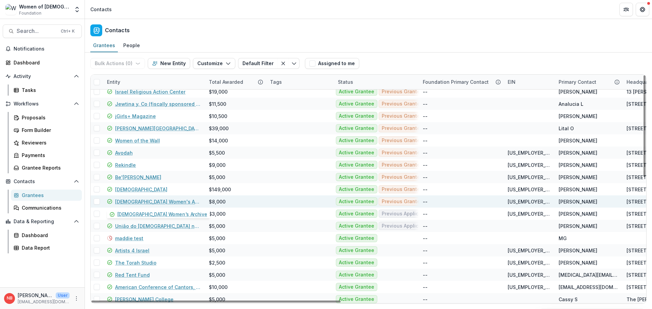
click at [164, 202] on link "[DEMOGRAPHIC_DATA] Women's Archive" at bounding box center [158, 201] width 86 height 7
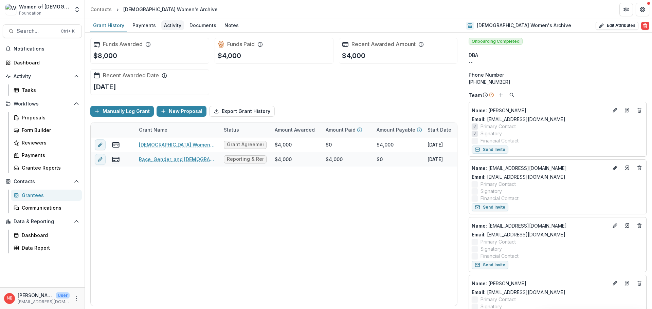
click at [170, 25] on div "Activity" at bounding box center [172, 25] width 23 height 10
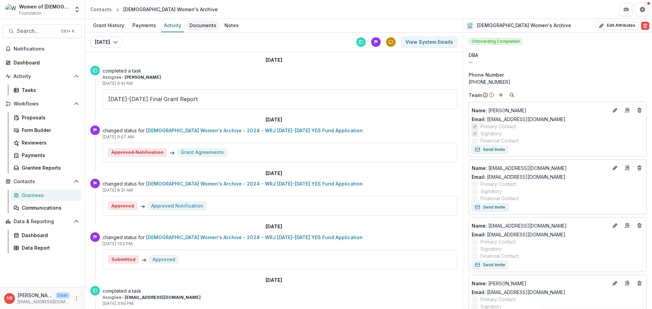
click at [201, 29] on div "Documents" at bounding box center [203, 25] width 32 height 10
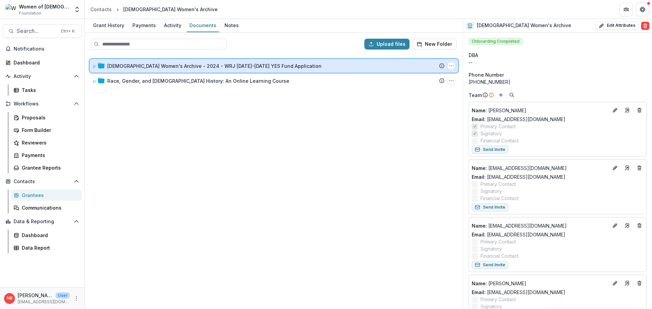
click at [99, 67] on icon at bounding box center [101, 65] width 7 height 5
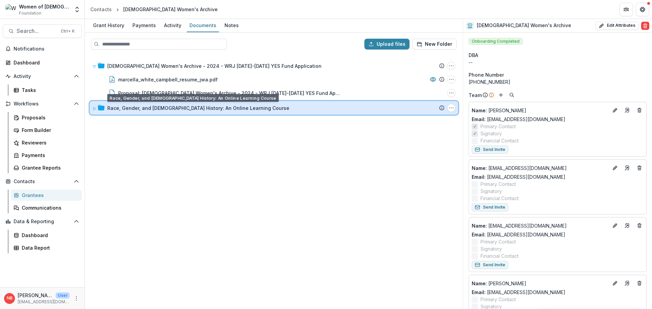
click at [100, 109] on icon at bounding box center [101, 107] width 7 height 5
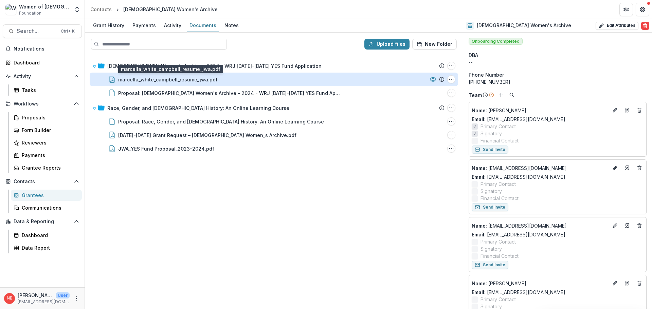
click at [139, 79] on div "marcella_white_campbell_resume_jwa.pdf" at bounding box center [167, 79] width 99 height 7
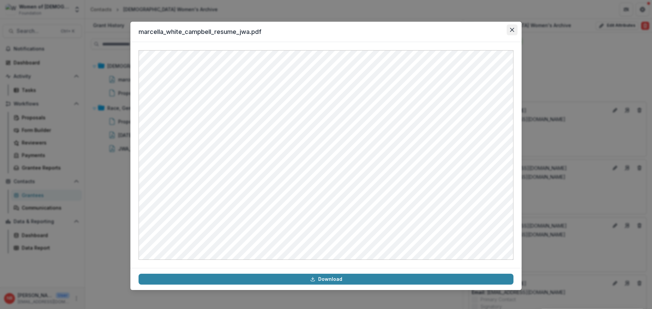
click at [513, 28] on icon "Close" at bounding box center [512, 30] width 4 height 4
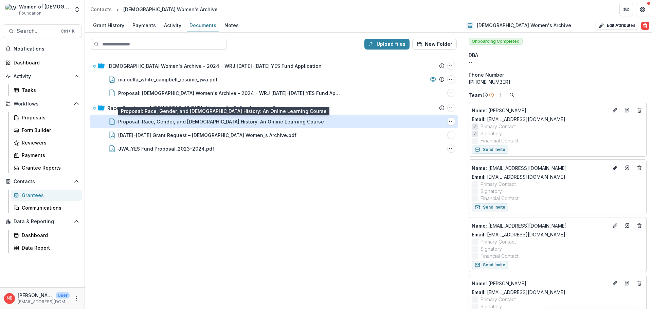
click at [194, 124] on div "Proposal: Race, Gender, and Jewish History: An Online Learning Course" at bounding box center [221, 121] width 206 height 7
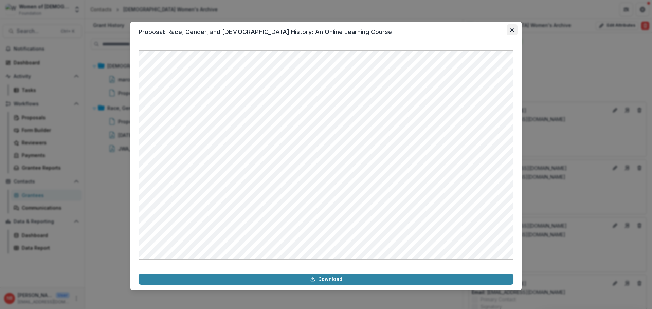
click at [512, 27] on button "Close" at bounding box center [511, 29] width 11 height 11
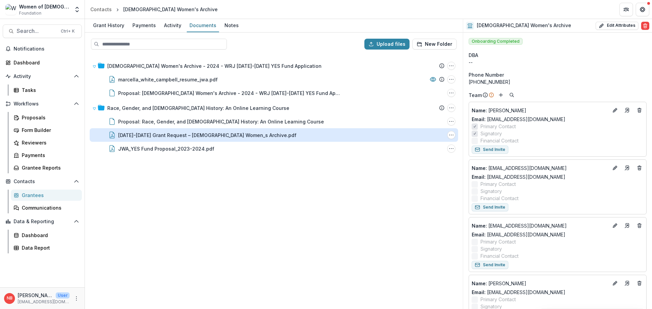
click at [172, 138] on div "[DATE]-[DATE] Grant Request – [DEMOGRAPHIC_DATA] Women_s Archive.pdf" at bounding box center [207, 135] width 178 height 7
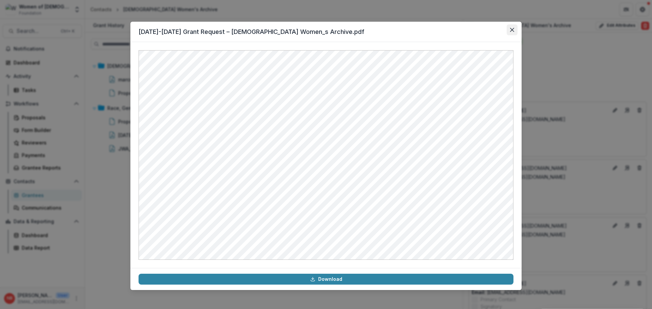
click at [509, 33] on button "Close" at bounding box center [511, 29] width 11 height 11
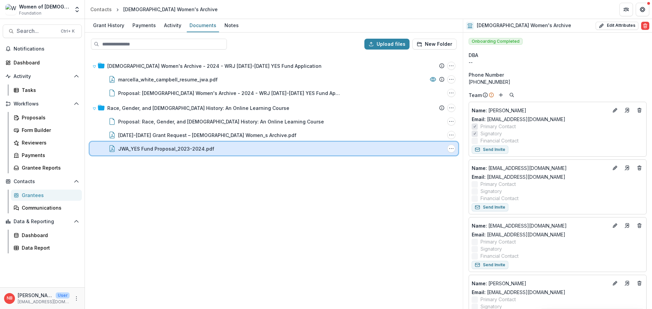
click at [175, 152] on div "JWA_YES Fund Proposal_2023-2024.pdf File Options Download Rename Delete" at bounding box center [274, 149] width 368 height 14
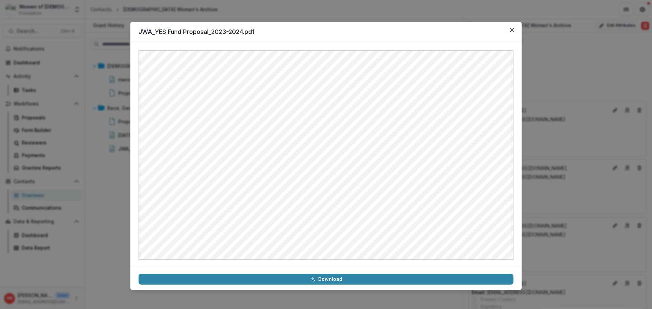
click at [511, 38] on header "JWA_YES Fund Proposal_2023-2024.pdf" at bounding box center [325, 32] width 391 height 20
click at [512, 31] on icon "Close" at bounding box center [512, 30] width 4 height 4
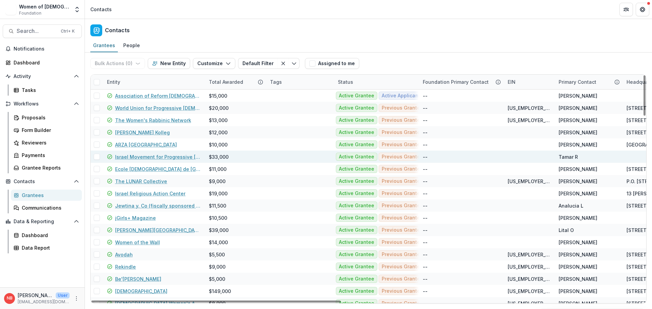
scroll to position [34, 0]
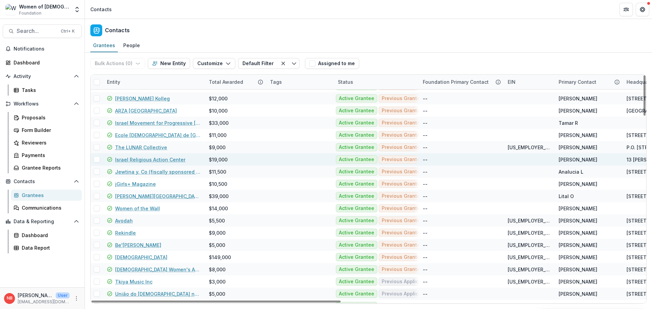
click at [148, 156] on link "Israel Religious Action Center" at bounding box center [150, 159] width 70 height 7
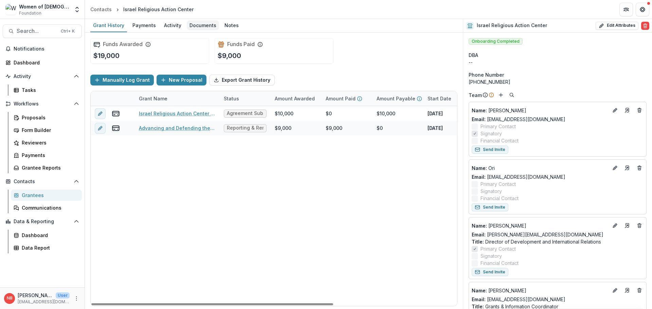
click at [191, 26] on div "Documents" at bounding box center [203, 25] width 32 height 10
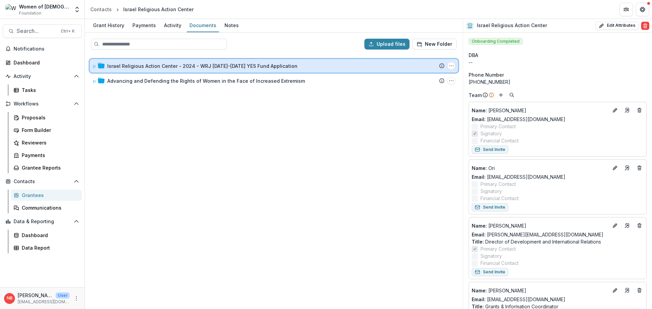
click at [99, 62] on icon at bounding box center [101, 65] width 7 height 7
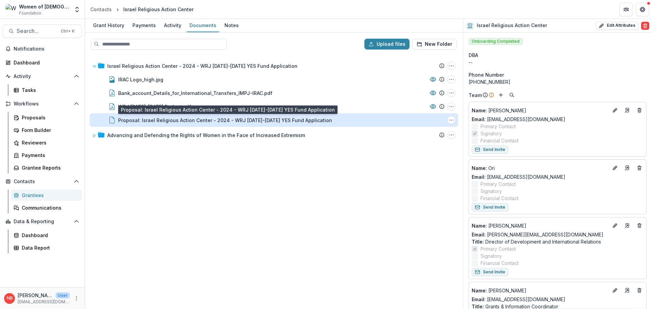
click at [268, 121] on div "Proposal: Israel Religious Action Center - 2024 - WRJ 2025-2026 YES Fund Applic…" at bounding box center [225, 120] width 214 height 7
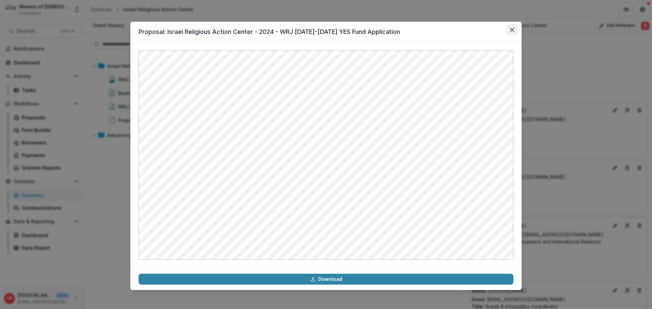
click at [511, 30] on icon "Close" at bounding box center [512, 30] width 4 height 4
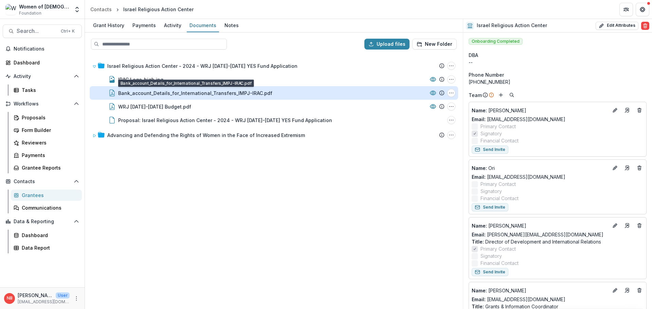
click at [160, 95] on div "Bank_account_Details_for_International_Transfers_IMPJ-IRAC.pdf" at bounding box center [195, 93] width 154 height 7
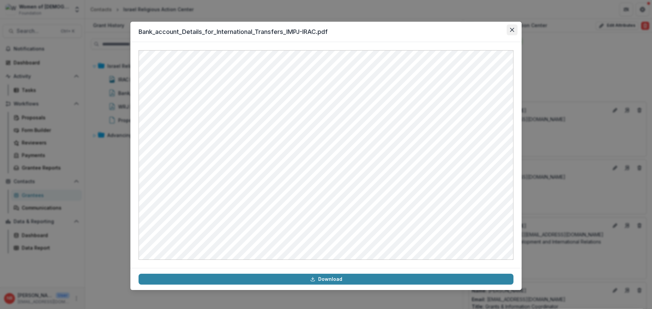
click at [513, 26] on button "Close" at bounding box center [511, 29] width 11 height 11
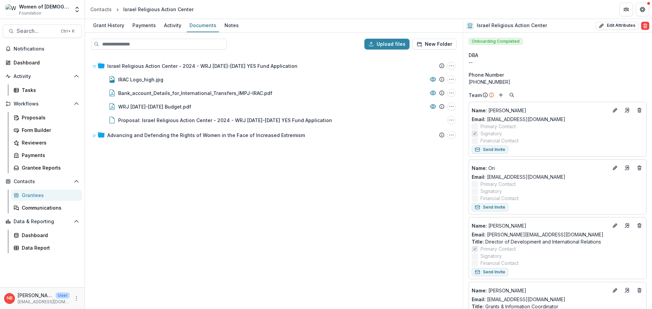
click at [239, 177] on div "Israel Religious Action Center - 2024 - WRJ 2025-2026 YES Fund Application Subm…" at bounding box center [274, 181] width 376 height 253
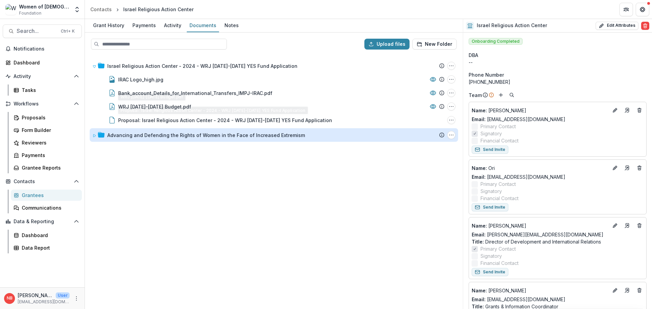
click at [154, 137] on div "Advancing and Defending the Rights of Women in the Face of Increased Extremism" at bounding box center [205, 135] width 197 height 7
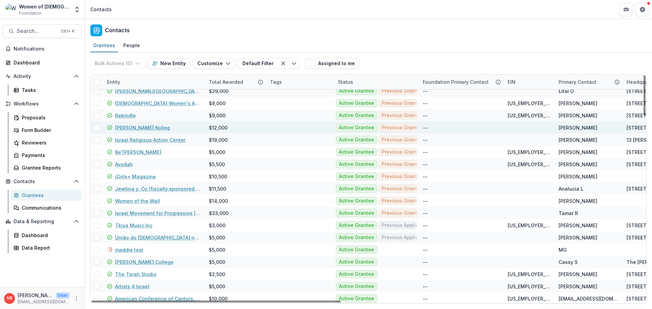
scroll to position [102, 0]
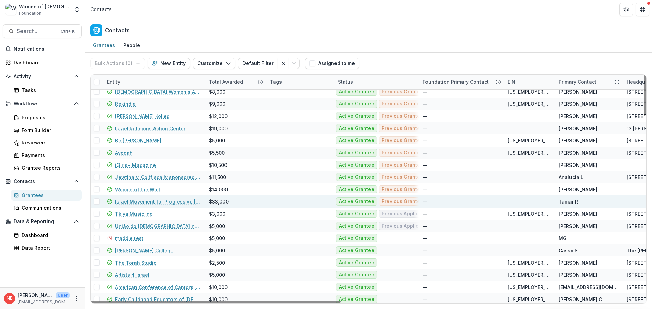
click at [166, 197] on div "Israel Movement for Progressive [DEMOGRAPHIC_DATA]" at bounding box center [154, 201] width 94 height 12
click at [168, 202] on link "Israel Movement for Progressive [DEMOGRAPHIC_DATA]" at bounding box center [158, 201] width 86 height 7
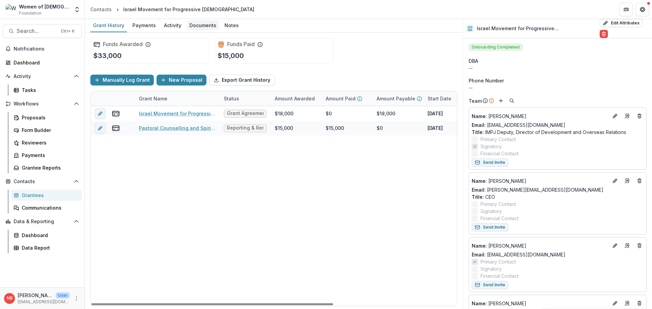
click at [207, 26] on div "Documents" at bounding box center [203, 25] width 32 height 10
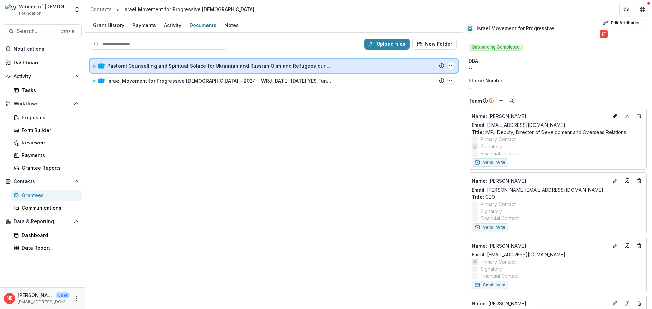
click at [94, 67] on icon at bounding box center [94, 66] width 4 height 4
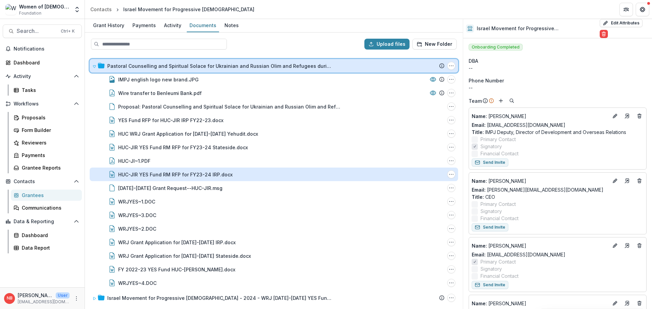
scroll to position [0, 0]
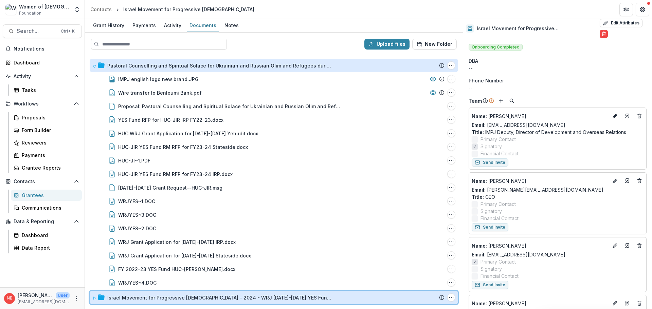
click at [94, 298] on icon at bounding box center [94, 298] width 4 height 4
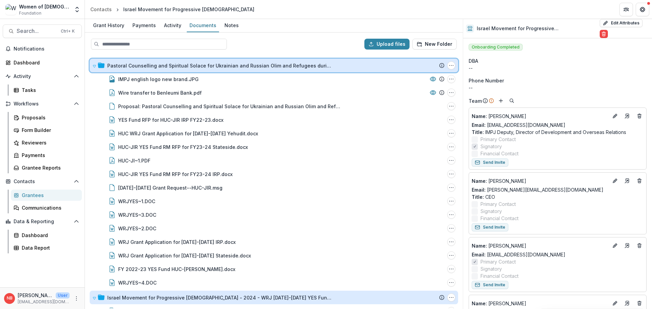
click at [95, 66] on icon at bounding box center [94, 66] width 3 height 2
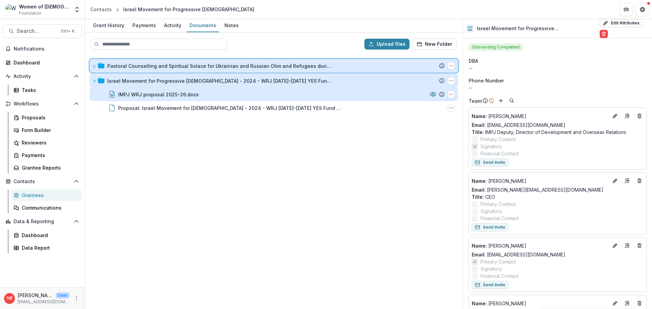
scroll to position [0, 0]
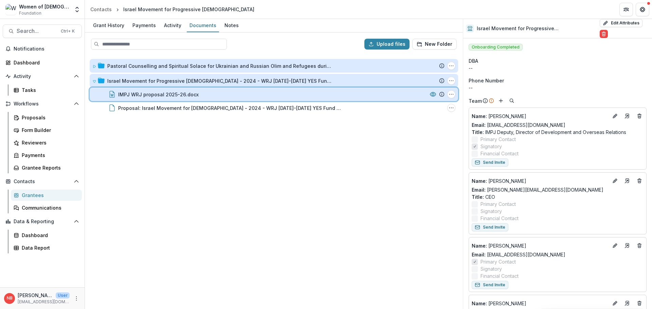
click at [233, 94] on div "IMPJ WRJ proposal 2025-26.docx" at bounding box center [272, 94] width 308 height 7
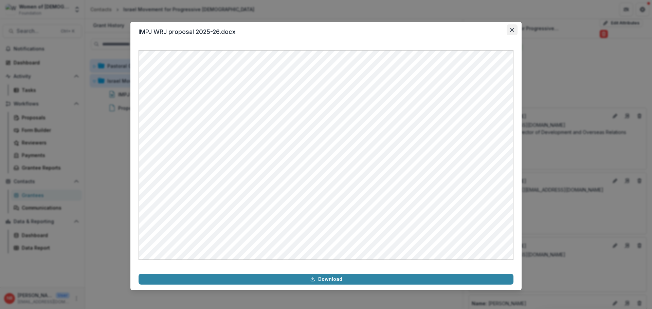
click at [513, 26] on button "Close" at bounding box center [511, 29] width 11 height 11
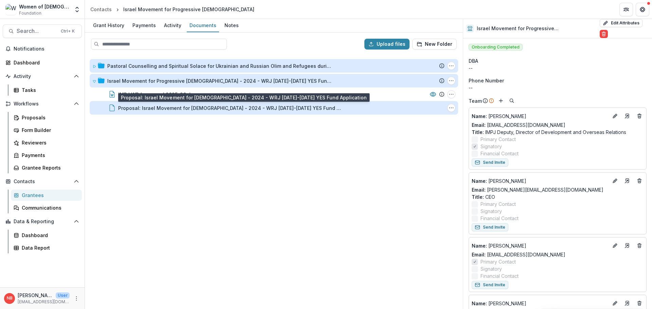
click at [193, 110] on div "Proposal: Israel Movement for Progressive Judaism - 2024 - WRJ 2025-2026 YES Fu…" at bounding box center [230, 108] width 224 height 7
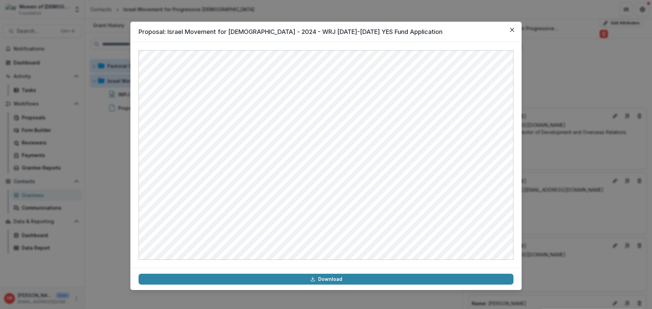
click at [454, 33] on header "Proposal: Israel Movement for Progressive Judaism - 2024 - WRJ 2025-2026 YES Fu…" at bounding box center [325, 32] width 391 height 20
click at [515, 31] on button "Close" at bounding box center [511, 29] width 11 height 11
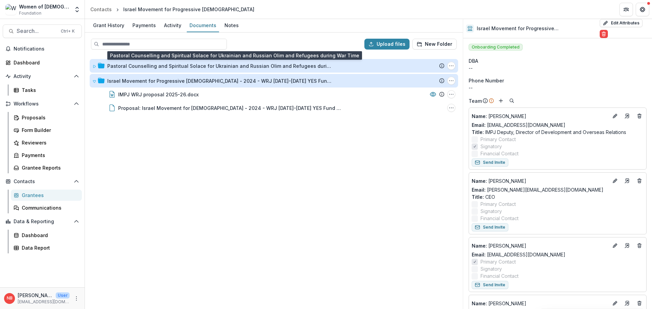
click at [147, 64] on div "Pastoral Counselling and Spiritual Solace for Ukrainian and Russian Olim and Re…" at bounding box center [219, 65] width 224 height 7
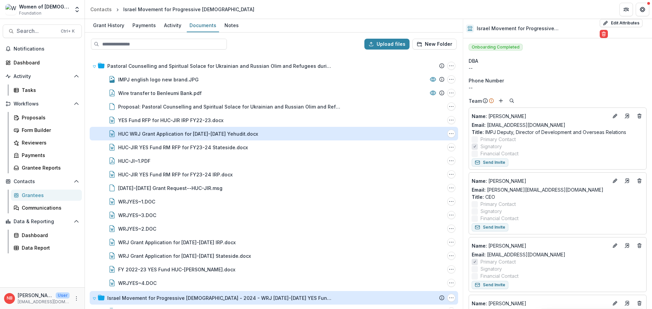
scroll to position [27, 0]
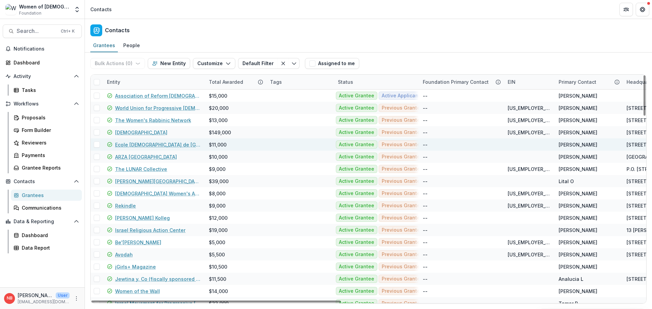
click at [171, 146] on link "Ecole [DEMOGRAPHIC_DATA] de [GEOGRAPHIC_DATA]" at bounding box center [158, 144] width 86 height 7
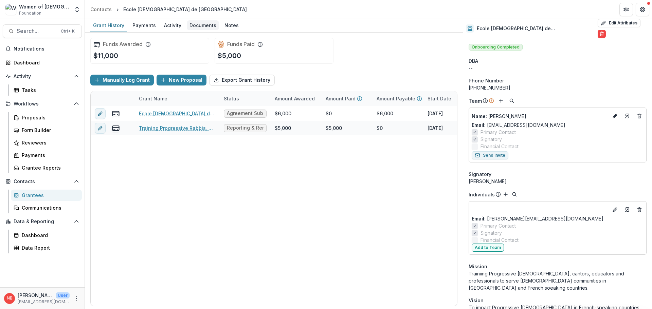
click at [199, 26] on div "Documents" at bounding box center [203, 25] width 32 height 10
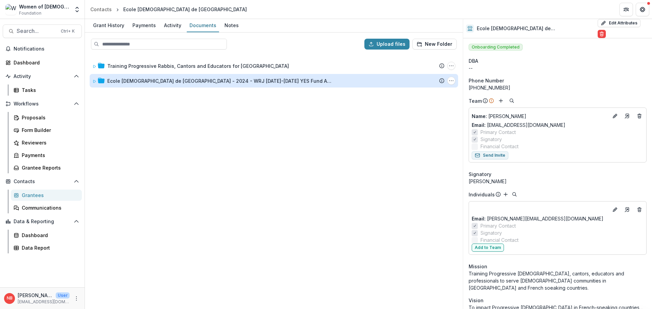
click at [161, 84] on div "Ecole [DEMOGRAPHIC_DATA] de [GEOGRAPHIC_DATA] - 2024 - WRJ [DATE]-[DATE] YES Fu…" at bounding box center [219, 80] width 224 height 7
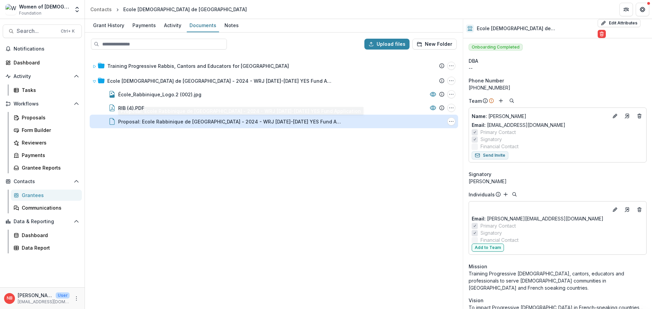
click at [289, 123] on div "Proposal: Ecole Rabbinique de Paris - 2024 - WRJ 2025-2026 YES Fund Application" at bounding box center [230, 121] width 224 height 7
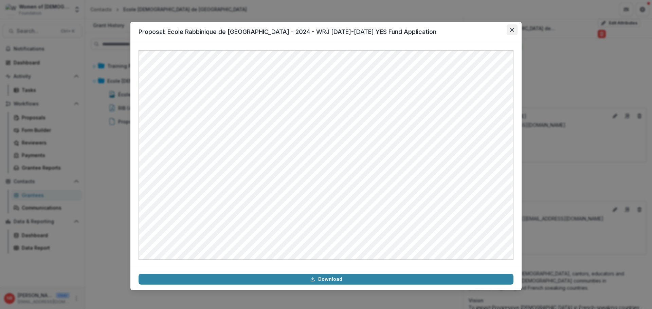
click at [513, 30] on icon "Close" at bounding box center [512, 30] width 4 height 4
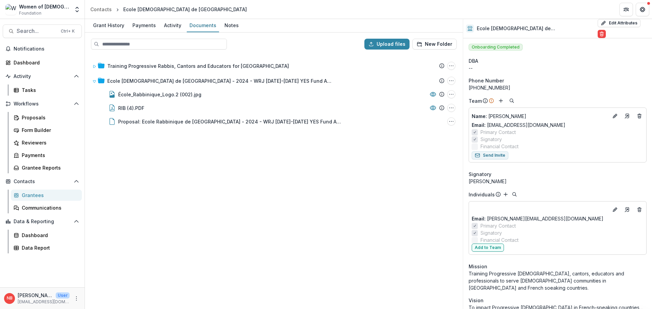
click at [325, 195] on div "Training Progressive Rabbis, Cantors and Educators for France Submission Temeli…" at bounding box center [274, 181] width 376 height 253
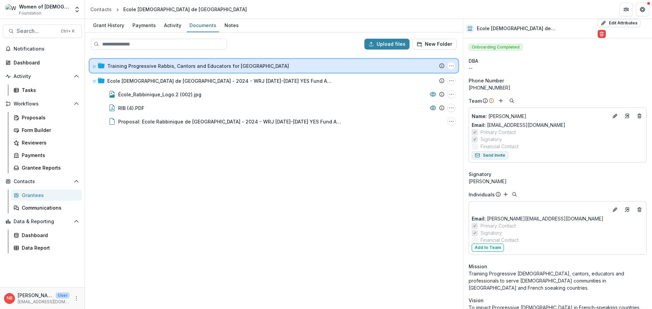
click at [102, 63] on icon at bounding box center [101, 65] width 7 height 7
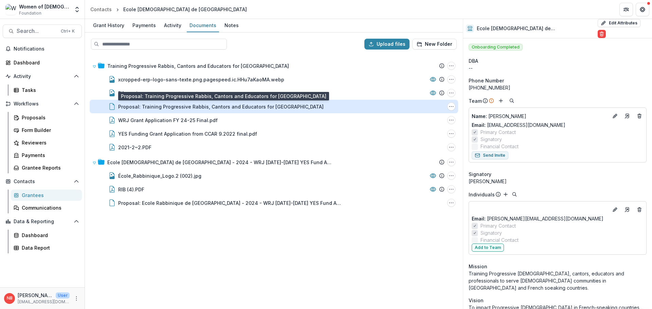
click at [143, 109] on div "Proposal: Training Progressive Rabbis, Cantors and Educators for France" at bounding box center [220, 106] width 205 height 7
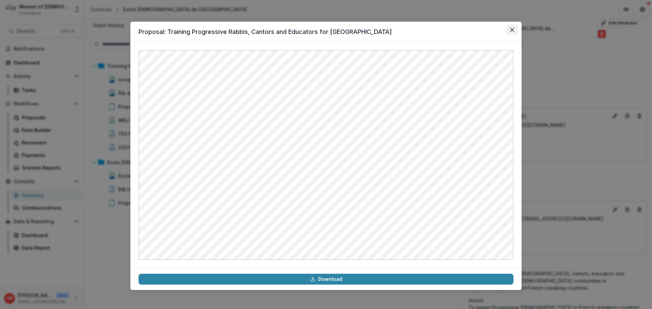
click at [511, 29] on icon "Close" at bounding box center [512, 30] width 4 height 4
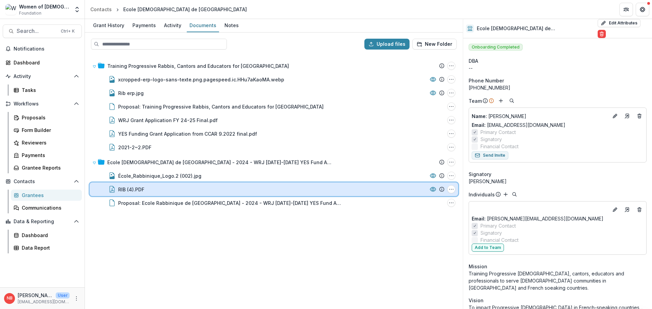
click at [249, 188] on div "RIB (4).PDF" at bounding box center [272, 189] width 308 height 7
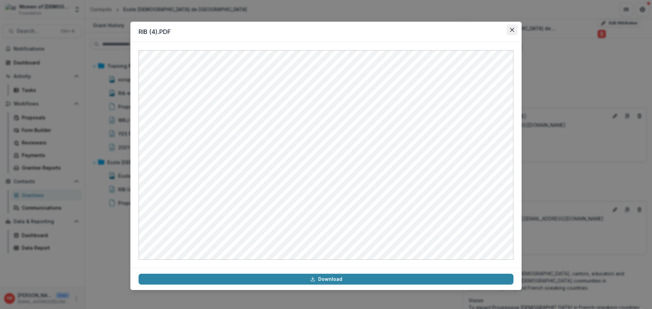
click at [509, 35] on button "Close" at bounding box center [511, 29] width 11 height 11
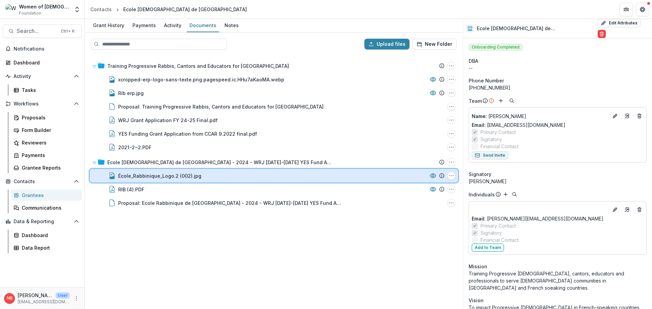
click at [216, 176] on div "École_Rabbinique_Logo.2 (002).jpg" at bounding box center [272, 175] width 308 height 7
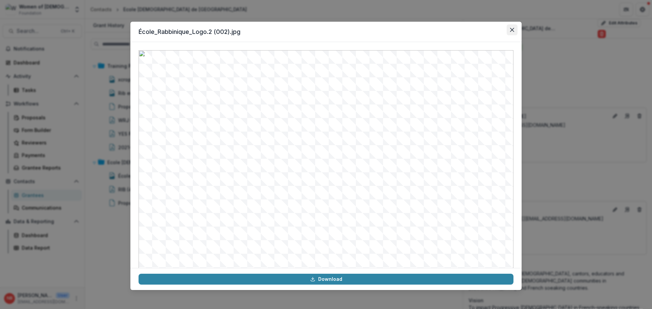
click at [514, 28] on button "Close" at bounding box center [511, 29] width 11 height 11
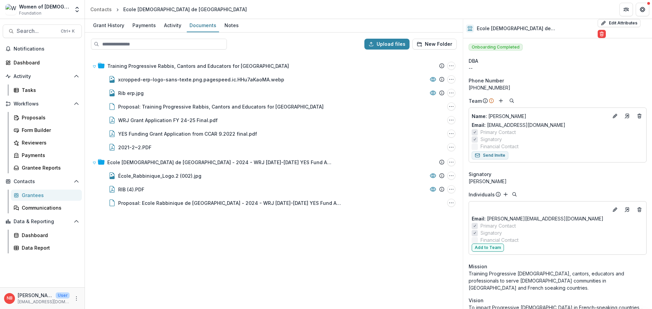
click at [269, 241] on div "Training Progressive Rabbis, Cantors and Educators for France Submission Temeli…" at bounding box center [274, 181] width 376 height 253
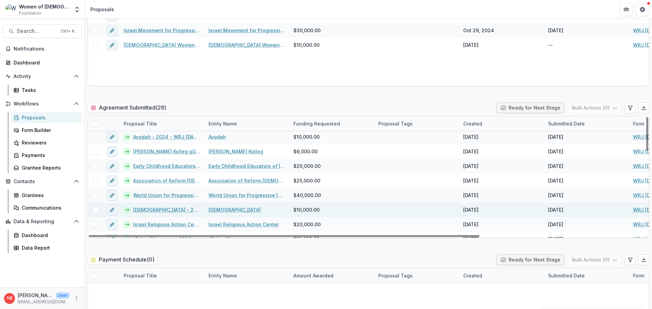
scroll to position [200, 0]
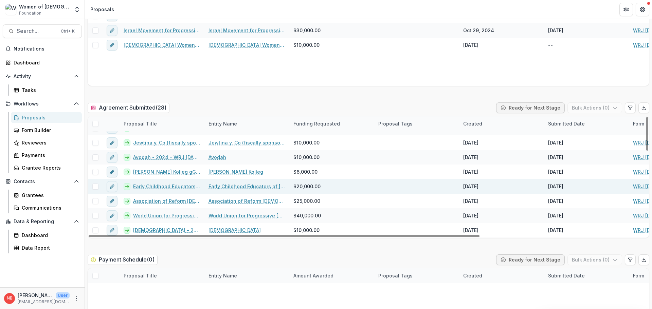
click at [177, 187] on link "Early Childhood Educators of [DEMOGRAPHIC_DATA]- 2024 - WRJ [DATE]-[DATE] YES F…" at bounding box center [166, 186] width 67 height 7
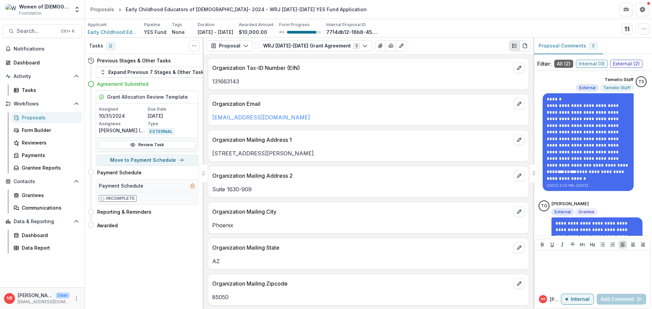
scroll to position [102, 0]
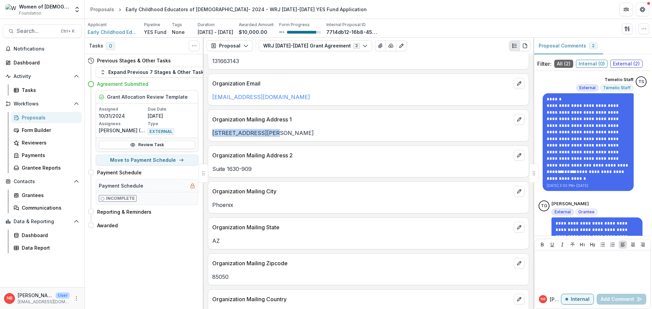
drag, startPoint x: 271, startPoint y: 134, endPoint x: 210, endPoint y: 134, distance: 60.4
click at [210, 134] on div "21001 N. Tatum Blvd." at bounding box center [368, 133] width 320 height 8
copy p "21001 N. Tatum Blvd."
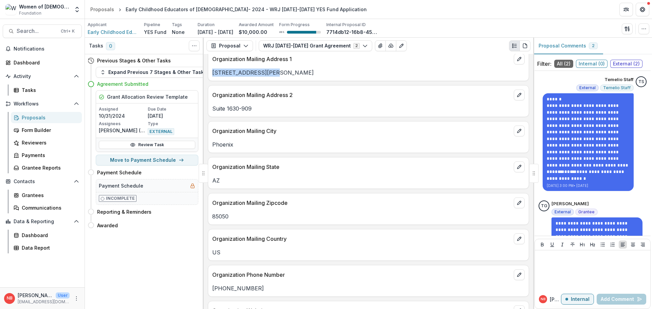
scroll to position [170, 0]
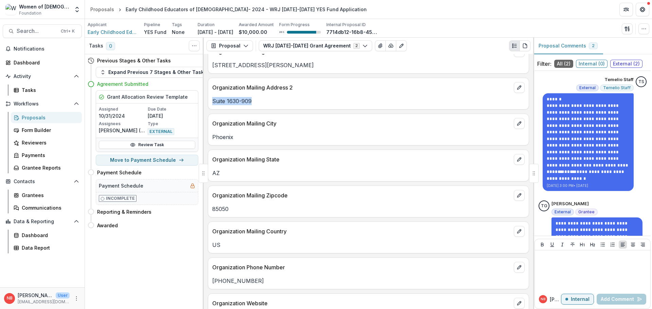
drag, startPoint x: 258, startPoint y: 104, endPoint x: 210, endPoint y: 100, distance: 48.3
click at [210, 100] on div "Suite 1630-909" at bounding box center [368, 101] width 320 height 8
copy p "Suite 1630-909"
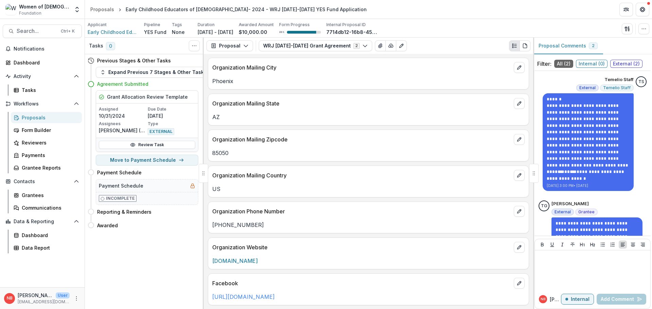
scroll to position [238, 0]
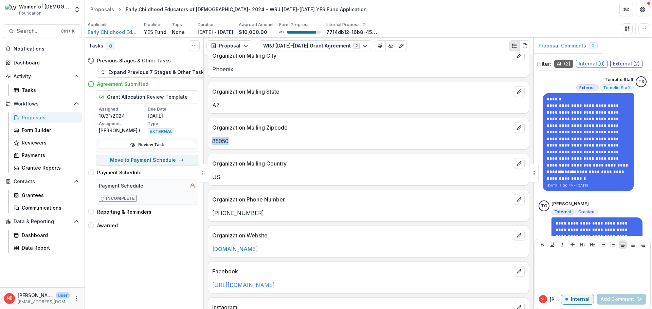
drag, startPoint x: 234, startPoint y: 141, endPoint x: 210, endPoint y: 141, distance: 24.1
click at [210, 141] on div "85050" at bounding box center [368, 141] width 320 height 8
copy p "85050"
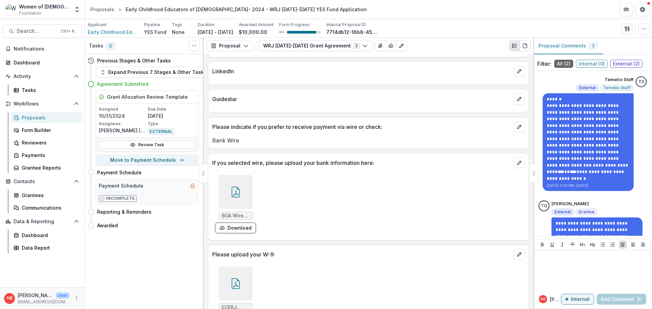
scroll to position [543, 0]
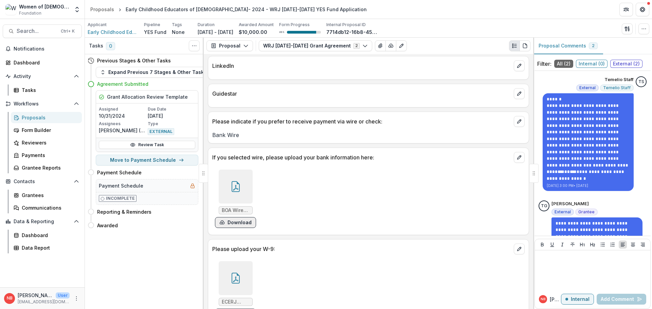
click at [236, 222] on button "Download" at bounding box center [235, 222] width 41 height 11
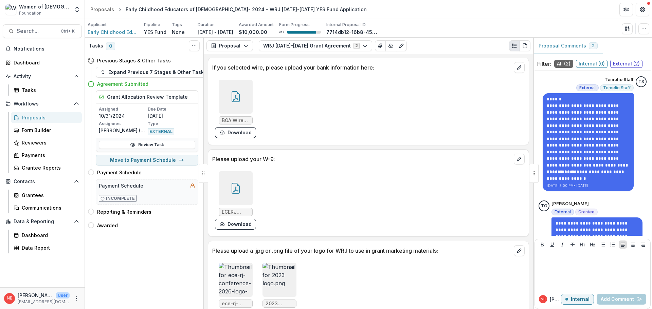
scroll to position [645, 0]
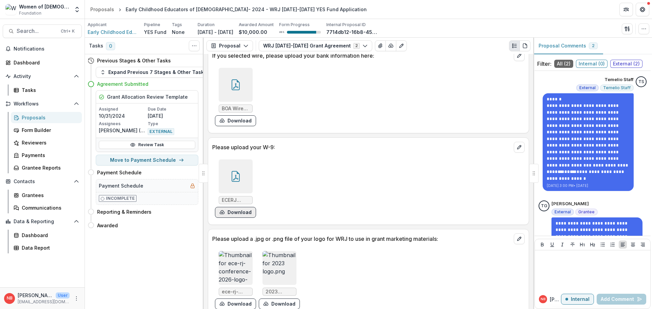
click at [246, 213] on button "Download" at bounding box center [235, 212] width 41 height 11
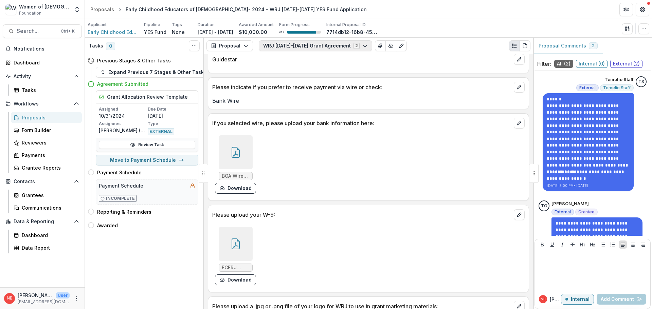
scroll to position [577, 0]
click at [320, 43] on button "WRJ [DATE]-[DATE] Grant Agreement 2" at bounding box center [315, 45] width 113 height 11
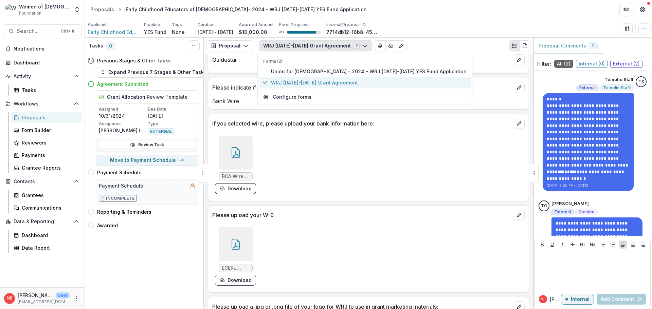
click at [321, 84] on span "WRJ [DATE]-[DATE] Grant Agreement" at bounding box center [368, 82] width 195 height 7
click at [322, 72] on span "Union for Reform Judaism - 2024 - WRJ 2025-2026 YES Fund Application" at bounding box center [368, 71] width 195 height 7
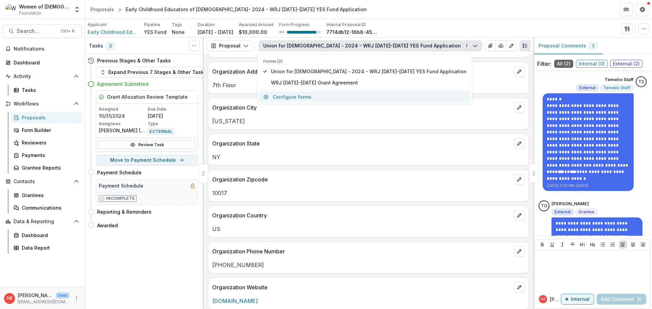
scroll to position [454, 0]
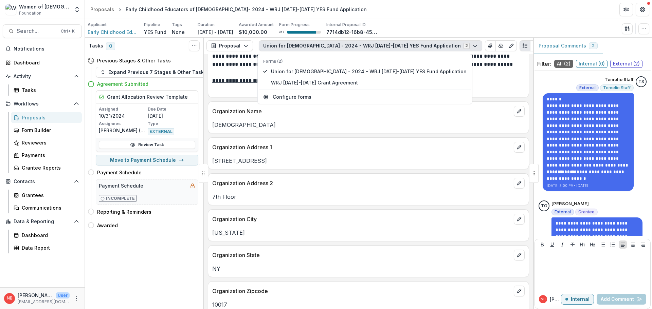
click at [476, 15] on header "Proposals Early Childhood Educators of Reform Judaism- 2024 - WRJ 2025-2026 YES…" at bounding box center [368, 9] width 567 height 19
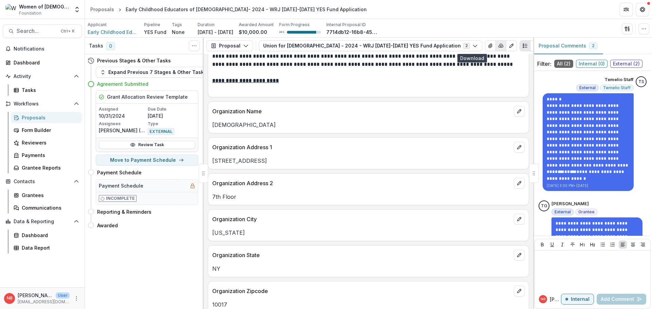
click at [498, 47] on icon "button" at bounding box center [500, 45] width 5 height 5
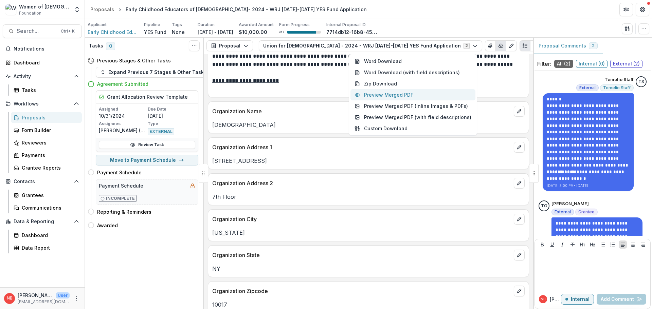
click at [424, 92] on button "Preview Merged PDF" at bounding box center [412, 94] width 125 height 11
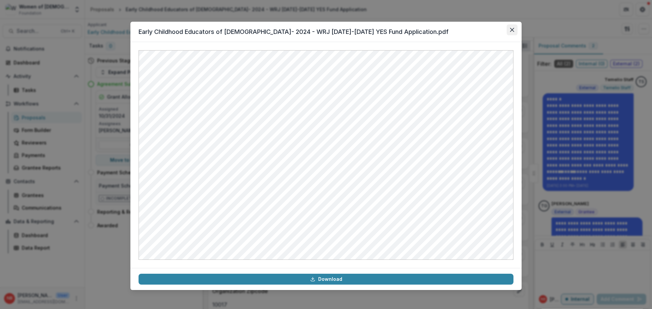
click at [512, 32] on icon "Close" at bounding box center [512, 30] width 4 height 4
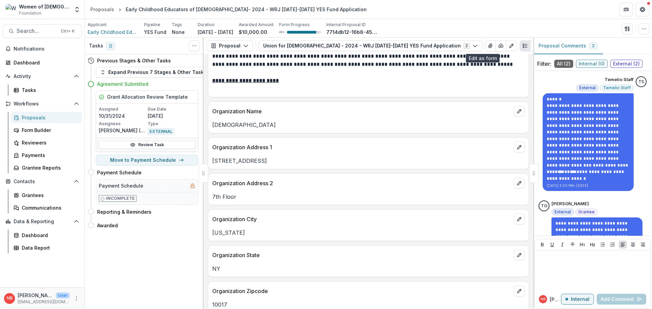
scroll to position [488, 0]
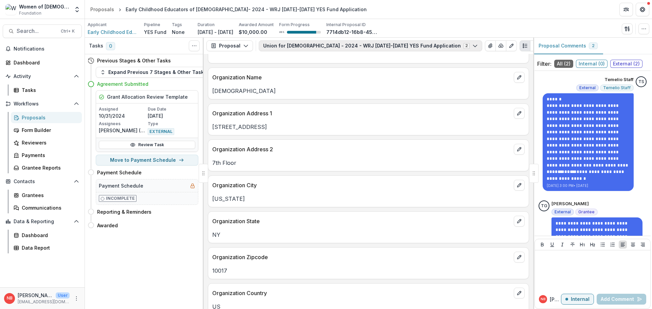
click at [350, 47] on button "Union for Reform Judaism - 2024 - WRJ 2025-2026 YES Fund Application 2" at bounding box center [370, 45] width 223 height 11
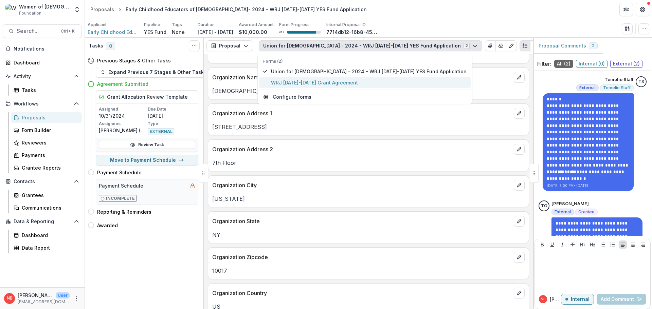
click at [327, 84] on span "WRJ [DATE]-[DATE] Grant Agreement" at bounding box center [368, 82] width 195 height 7
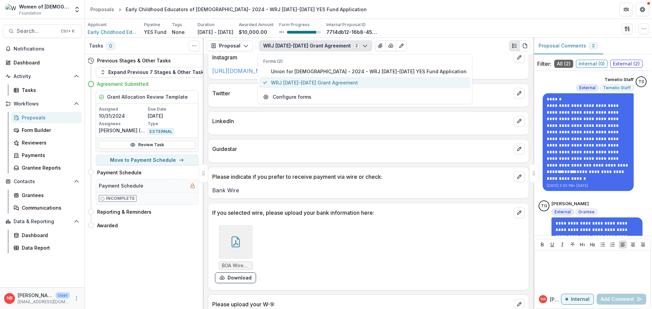
scroll to position [520, 0]
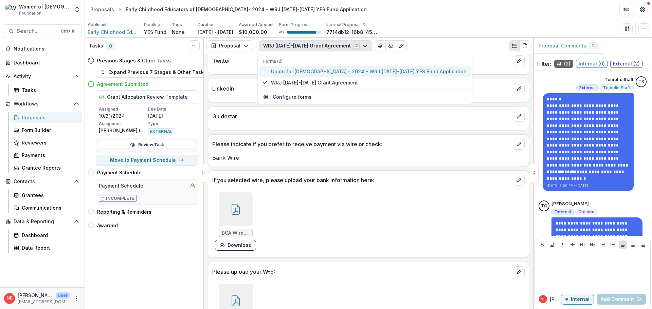
click at [298, 71] on span "Union for Reform Judaism - 2024 - WRJ 2025-2026 YES Fund Application" at bounding box center [368, 71] width 195 height 7
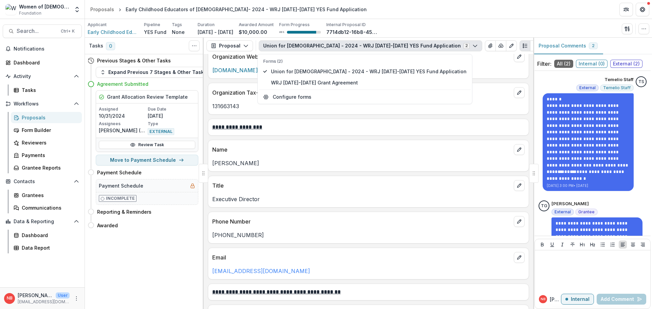
scroll to position [830, 0]
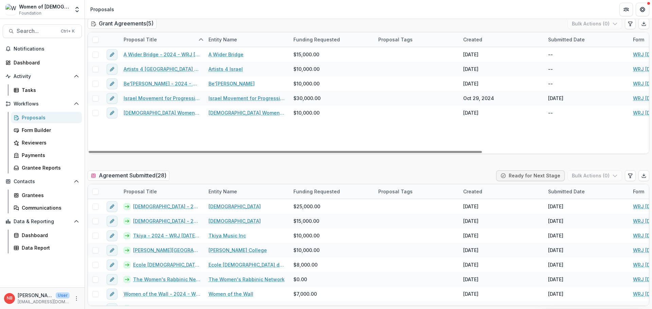
scroll to position [950, 0]
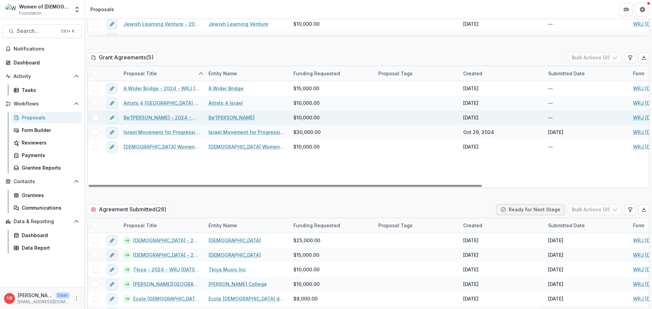
click at [149, 118] on link "Be'[PERSON_NAME] - 2024 - WRJ [DATE]-[DATE] YES Fund Application" at bounding box center [162, 117] width 77 height 7
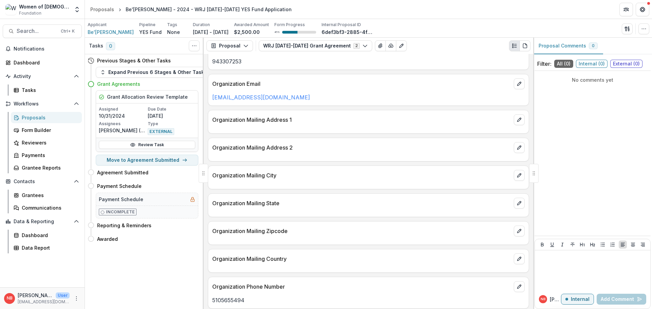
scroll to position [102, 0]
click at [324, 43] on button "WRJ [DATE]-[DATE] Grant Agreement 2" at bounding box center [315, 45] width 113 height 11
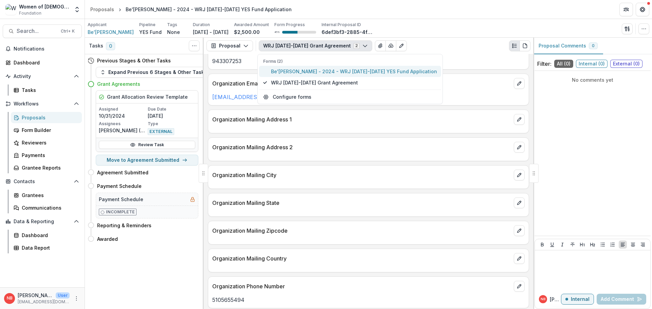
click at [324, 73] on span "Be'[PERSON_NAME] - 2024 - WRJ [DATE]-[DATE] YES Fund Application" at bounding box center [354, 71] width 166 height 7
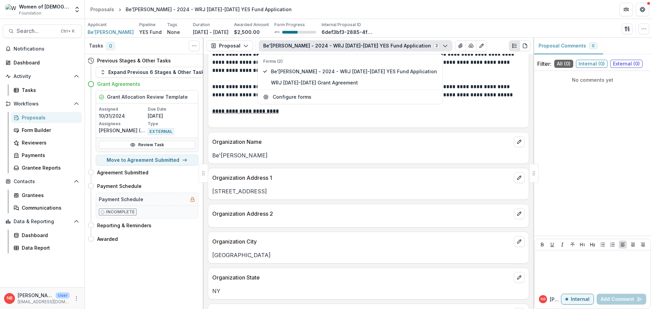
scroll to position [403, 0]
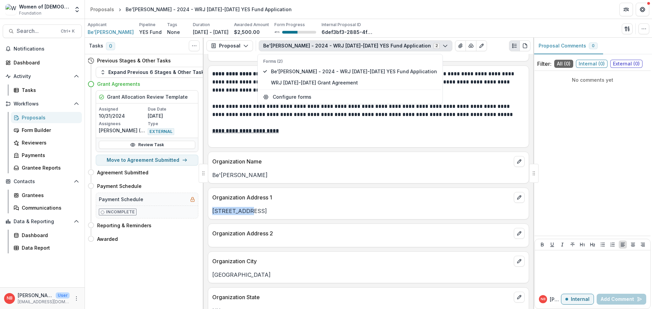
drag, startPoint x: 239, startPoint y: 214, endPoint x: 209, endPoint y: 213, distance: 30.2
click at [209, 213] on div "134 N 4th St" at bounding box center [368, 211] width 320 height 8
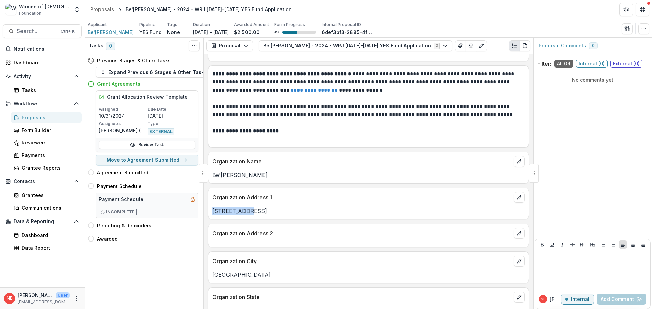
copy p "134 N 4th St"
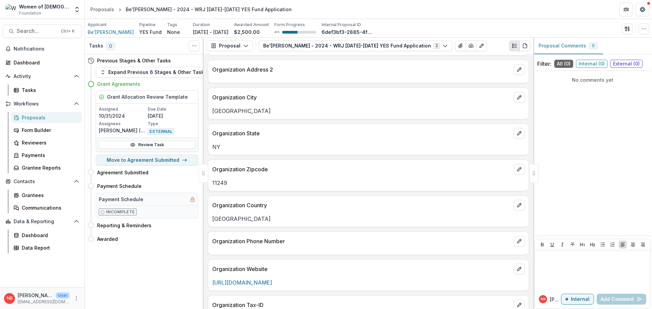
scroll to position [573, 0]
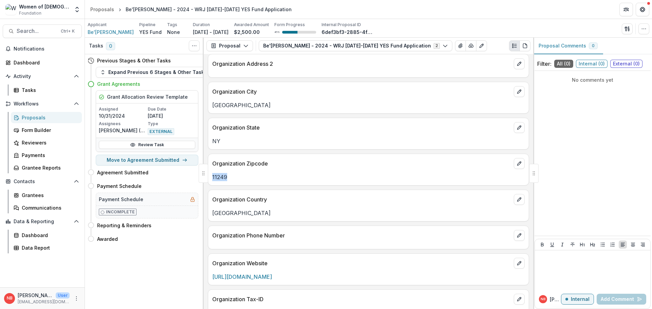
drag, startPoint x: 216, startPoint y: 177, endPoint x: 210, endPoint y: 177, distance: 6.8
click at [210, 177] on div "11249" at bounding box center [368, 177] width 320 height 8
copy p "11249"
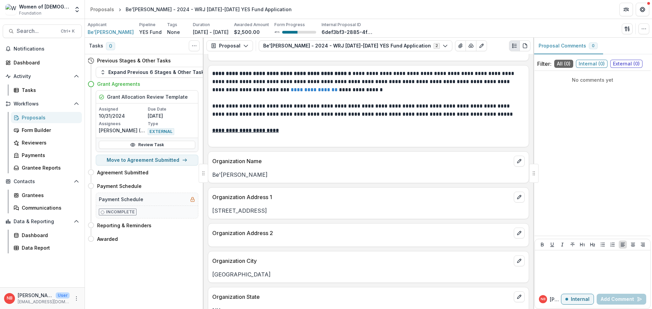
scroll to position [403, 0]
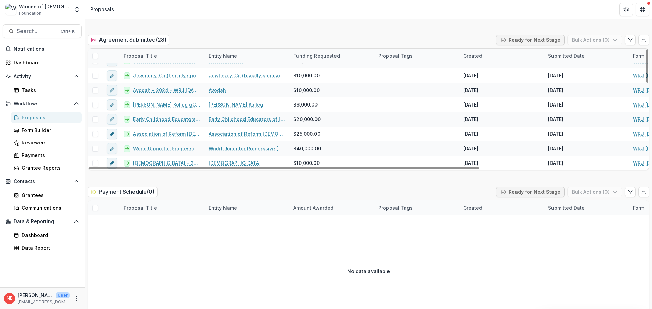
scroll to position [204, 0]
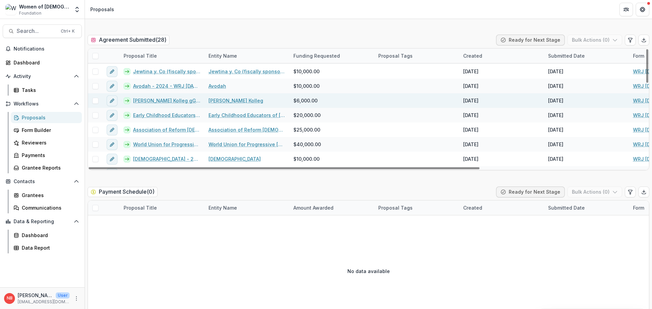
click at [163, 100] on link "[PERSON_NAME] Kolleg gGmbH - 2024 - WRJ [DATE]-[DATE] YES Fund Application" at bounding box center [166, 100] width 67 height 7
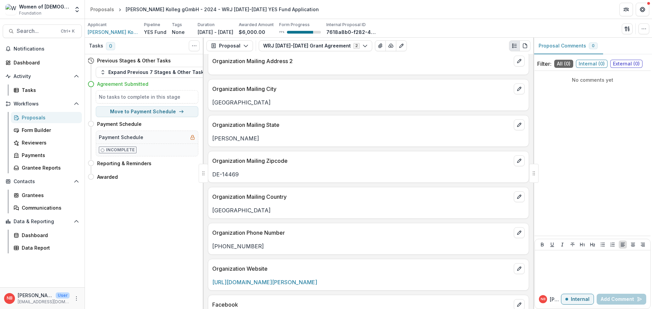
scroll to position [204, 0]
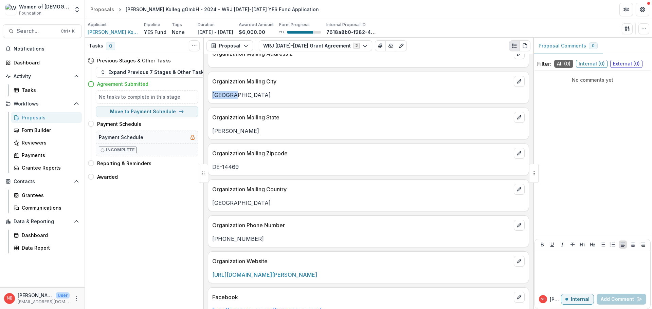
drag, startPoint x: 240, startPoint y: 97, endPoint x: 208, endPoint y: 96, distance: 32.3
click at [208, 96] on div "Potsdam" at bounding box center [368, 95] width 320 height 8
copy p "Potsdam"
